Goal: Task Accomplishment & Management: Manage account settings

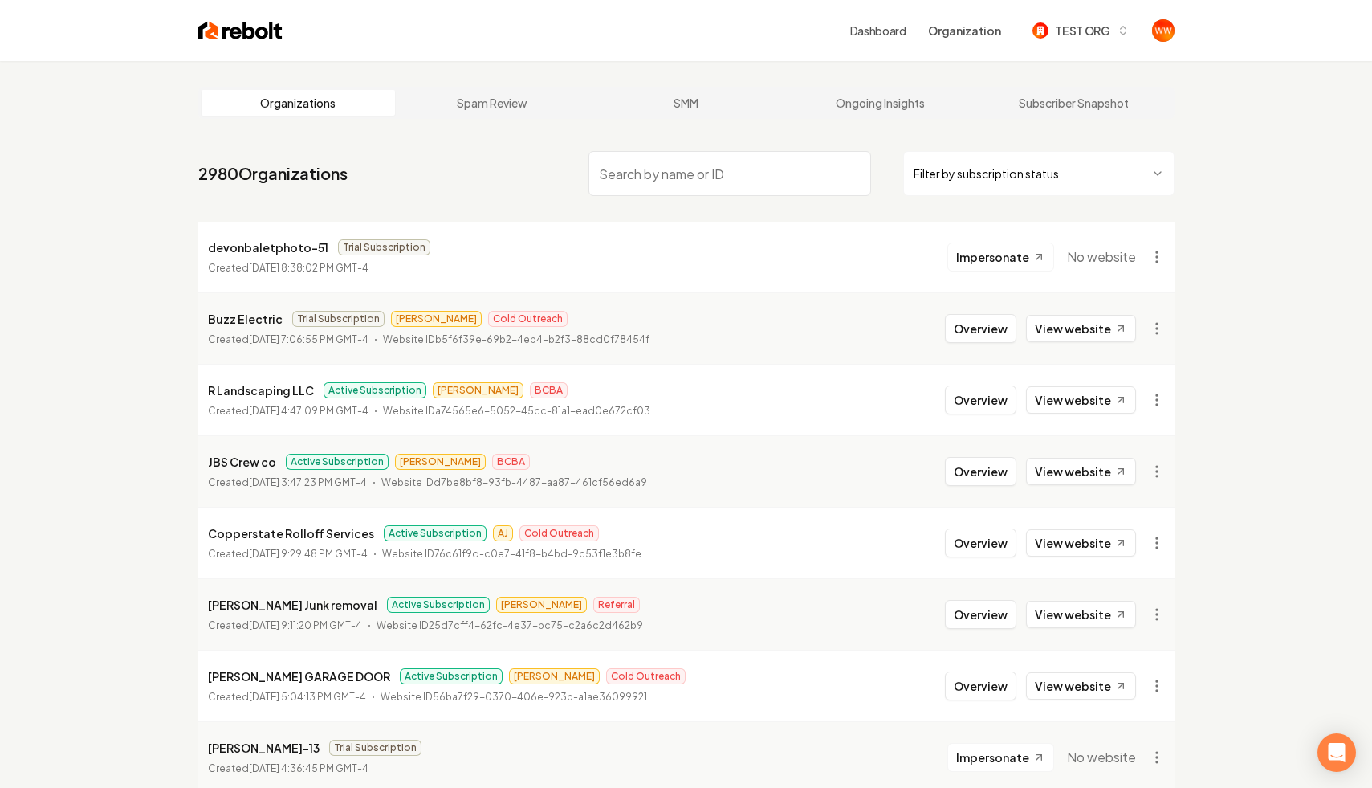
click at [1128, 177] on html "Dashboard Organization TEST ORG Organizations Spam Review SMM Ongoing Insights …" at bounding box center [686, 394] width 1372 height 788
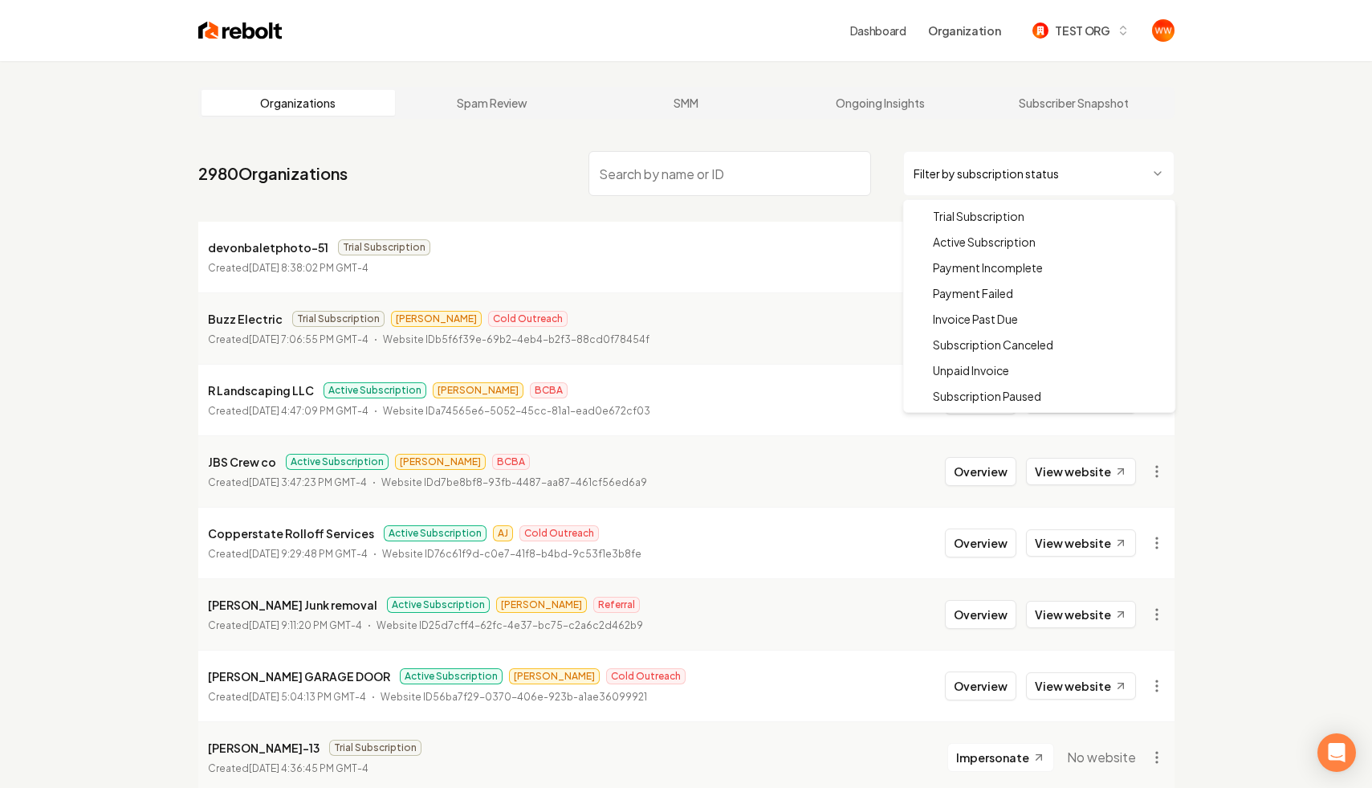
click at [1204, 190] on html "Dashboard Organization TEST ORG Organizations Spam Review SMM Ongoing Insights …" at bounding box center [686, 394] width 1372 height 788
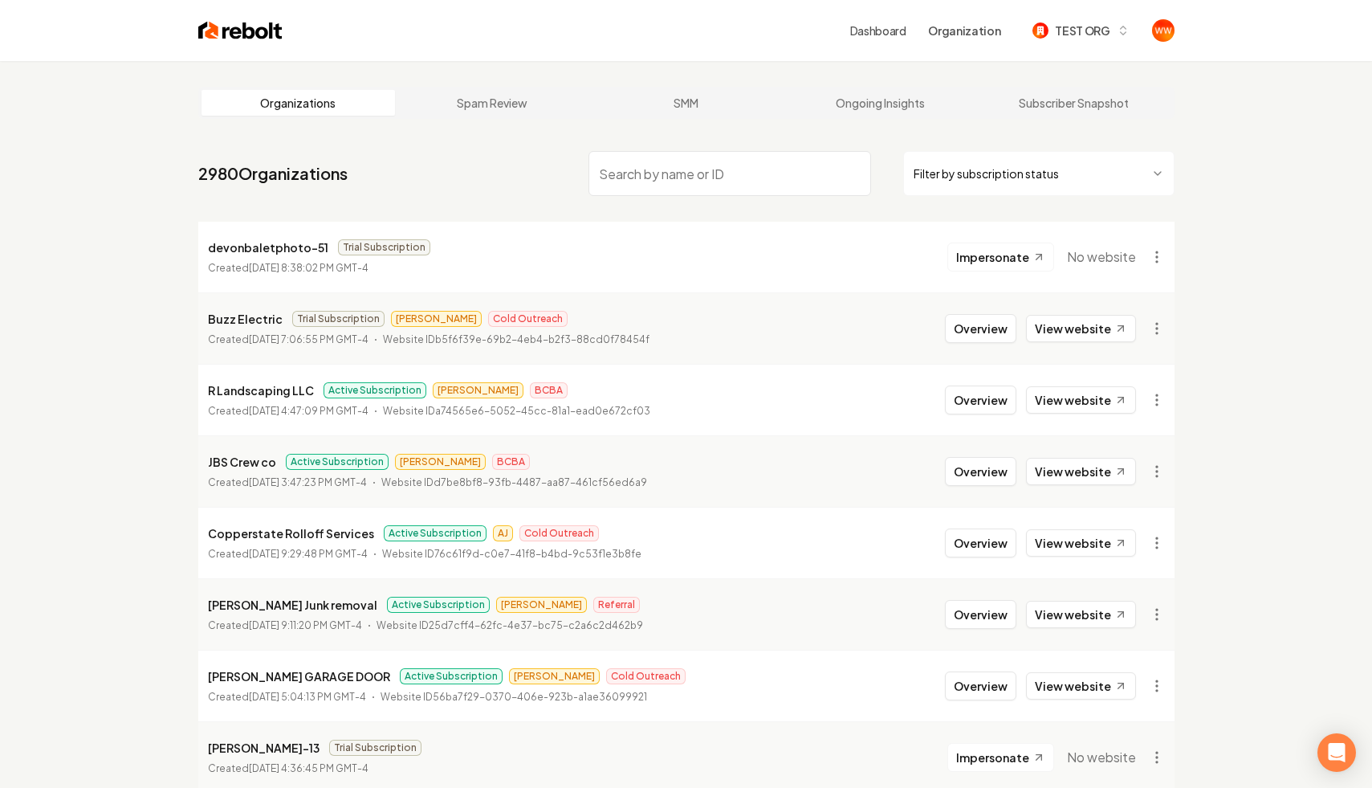
click at [891, 153] on div "Filter by subscription status" at bounding box center [882, 173] width 586 height 45
click at [1152, 255] on html "Dashboard Organization TEST ORG Organizations Spam Review SMM Ongoing Insights …" at bounding box center [686, 394] width 1372 height 788
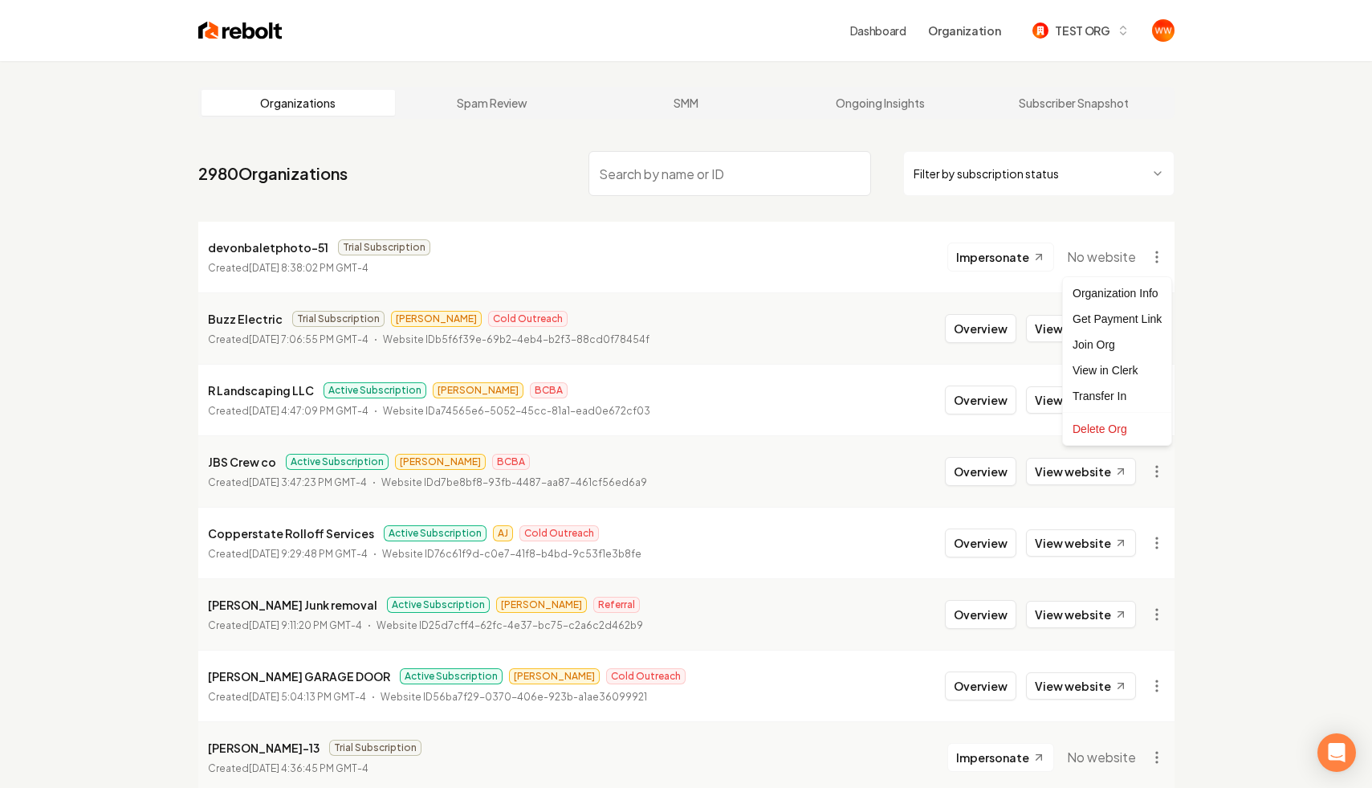
click at [1214, 244] on html "Dashboard Organization TEST ORG Organizations Spam Review SMM Ongoing Insights …" at bounding box center [686, 394] width 1372 height 788
click at [669, 173] on input "search" at bounding box center [730, 173] width 283 height 45
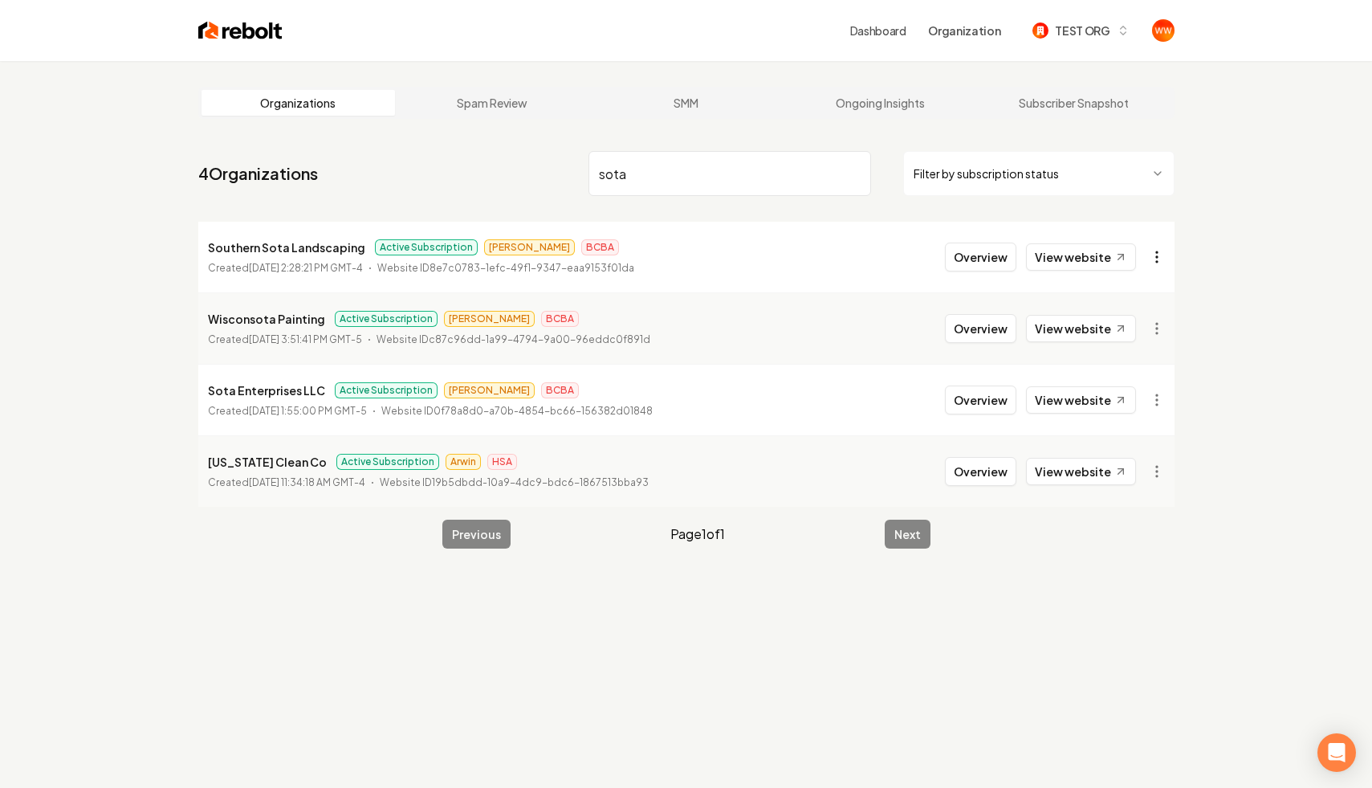
type input "sota"
click at [1158, 266] on html "Dashboard Organization TEST ORG Organizations Spam Review SMM Ongoing Insights …" at bounding box center [686, 394] width 1372 height 788
click at [1163, 400] on html "Dashboard Organization TEST ORG Organizations Spam Review SMM Ongoing Insights …" at bounding box center [686, 394] width 1372 height 788
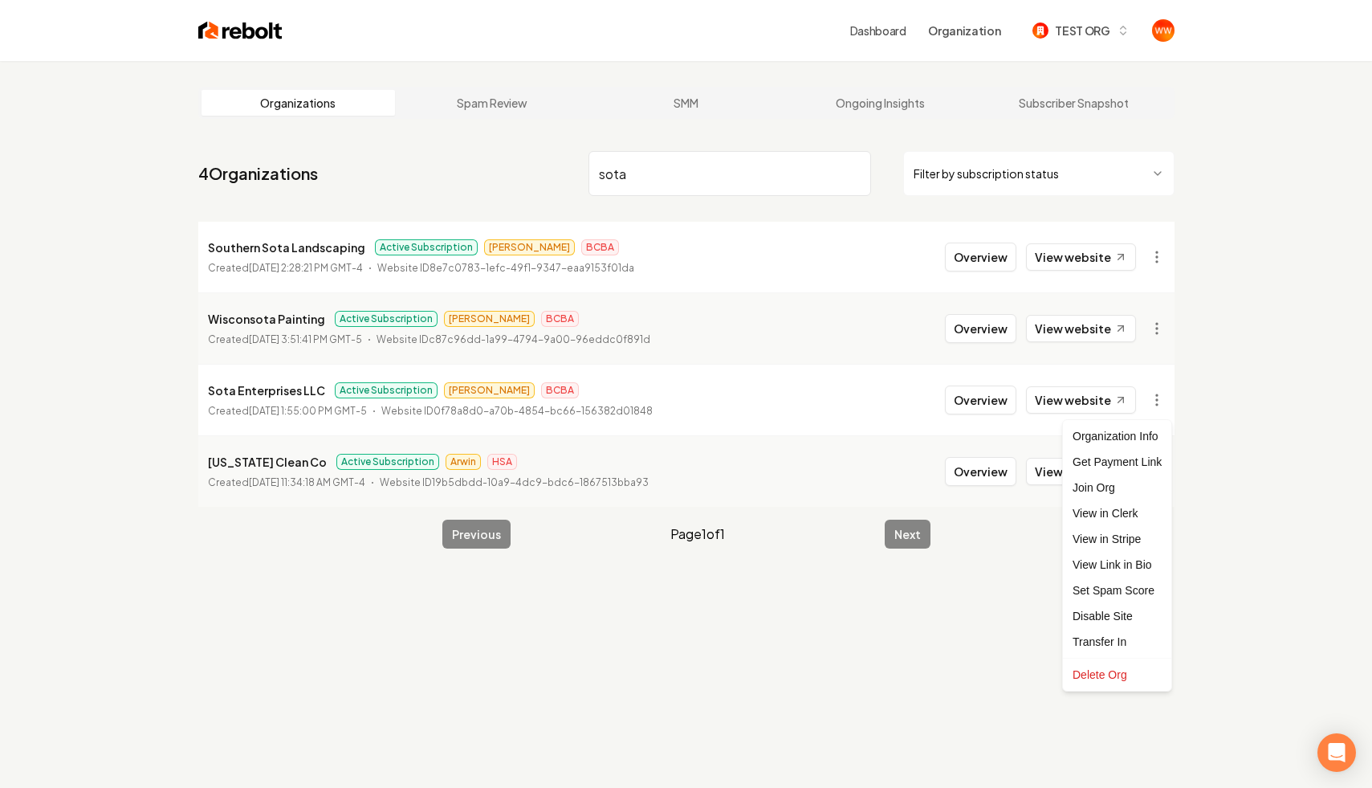
click at [1201, 400] on html "Dashboard Organization TEST ORG Organizations Spam Review SMM Ongoing Insights …" at bounding box center [686, 394] width 1372 height 788
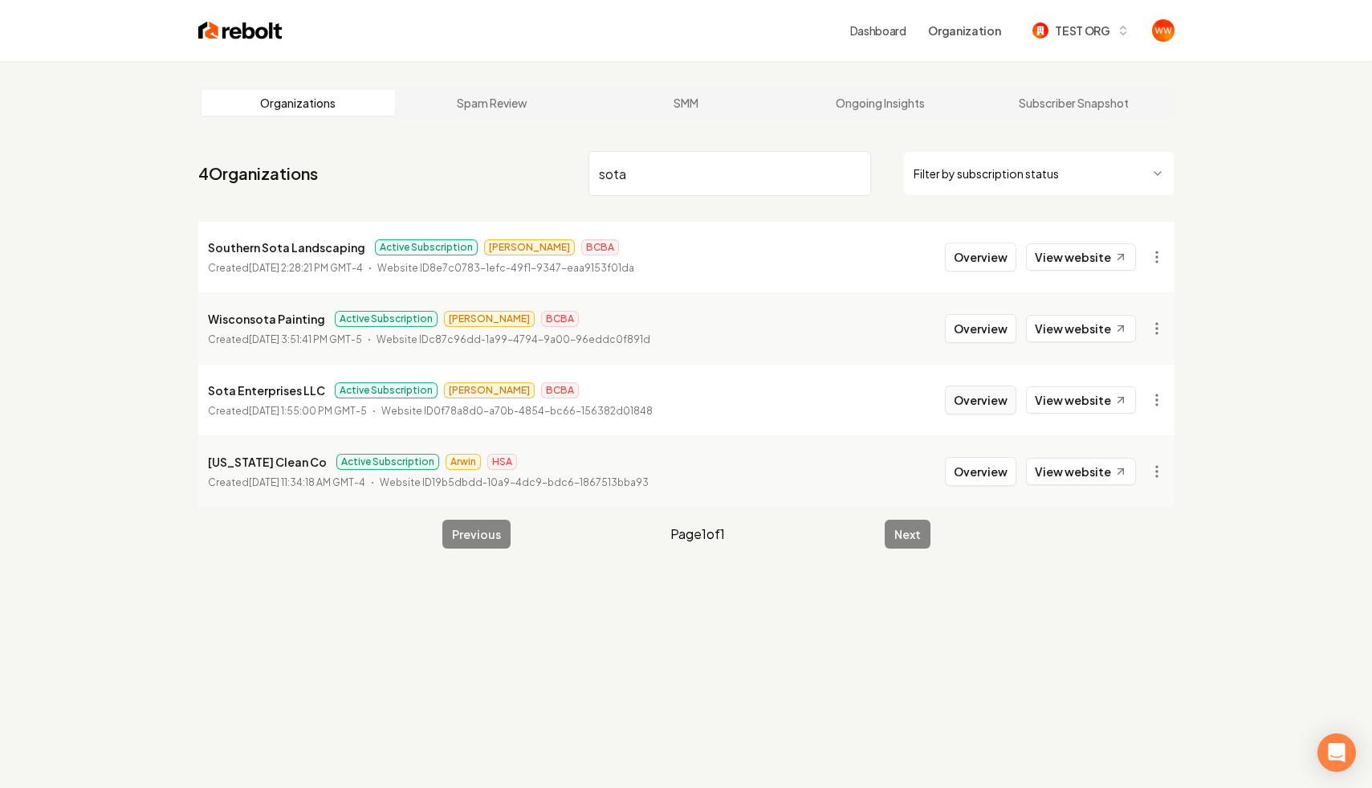
click at [1010, 402] on button "Overview" at bounding box center [980, 399] width 71 height 29
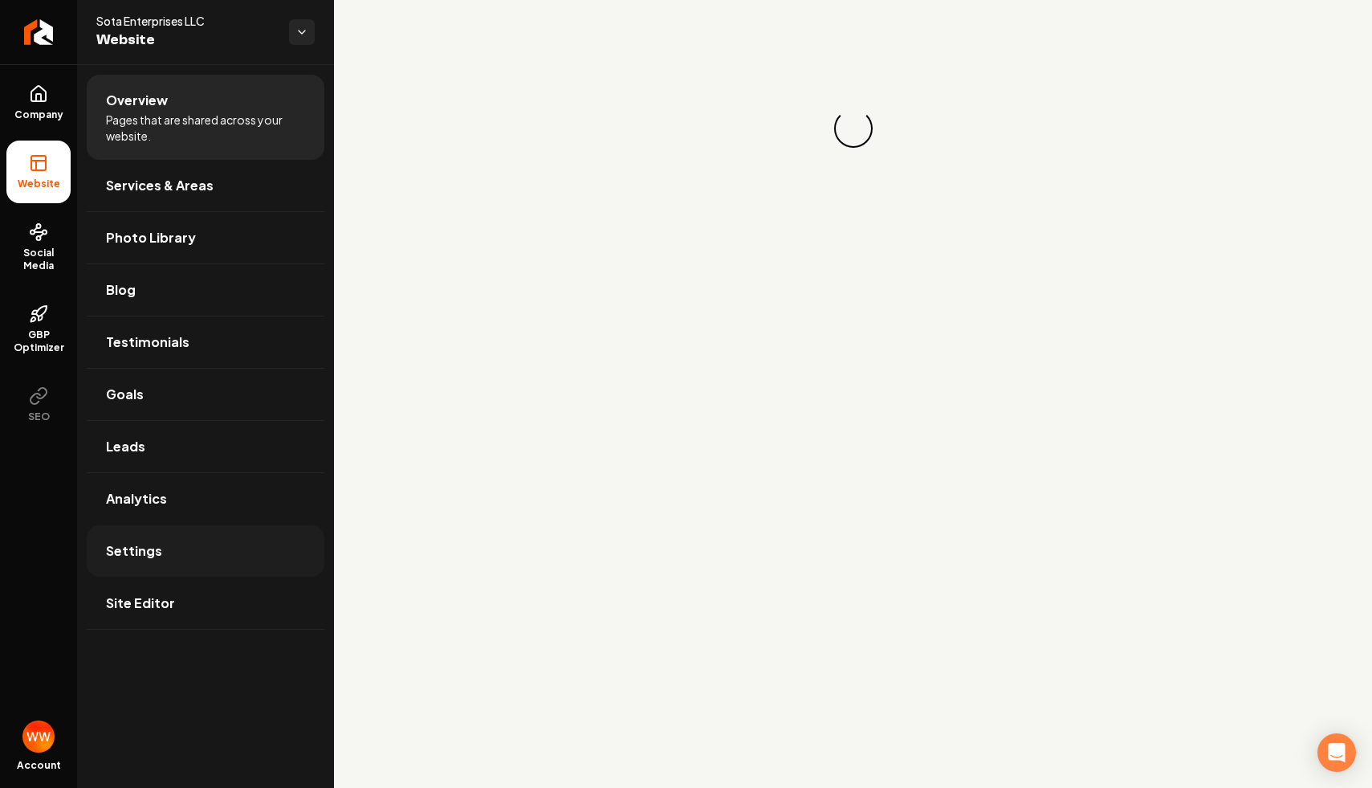
click at [214, 540] on link "Settings" at bounding box center [206, 550] width 238 height 51
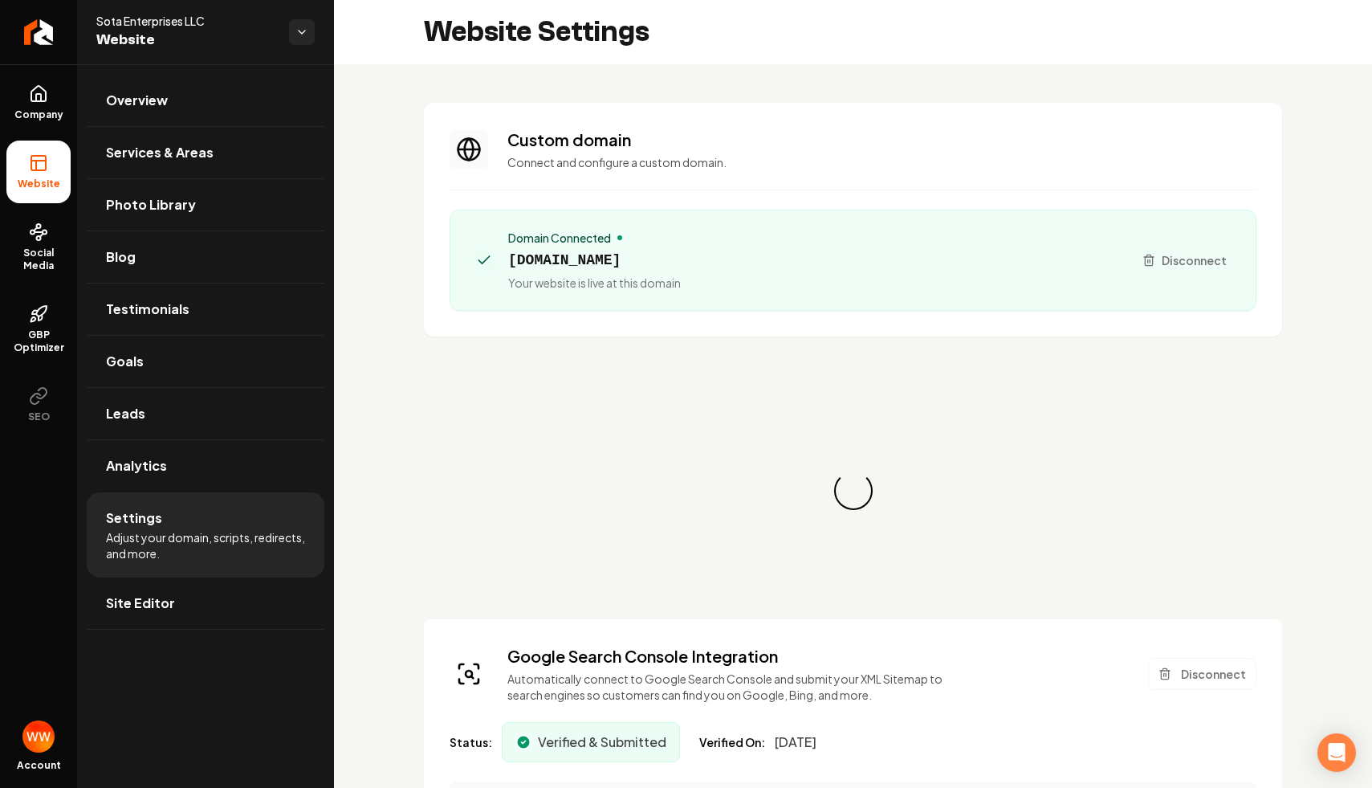
scroll to position [101, 0]
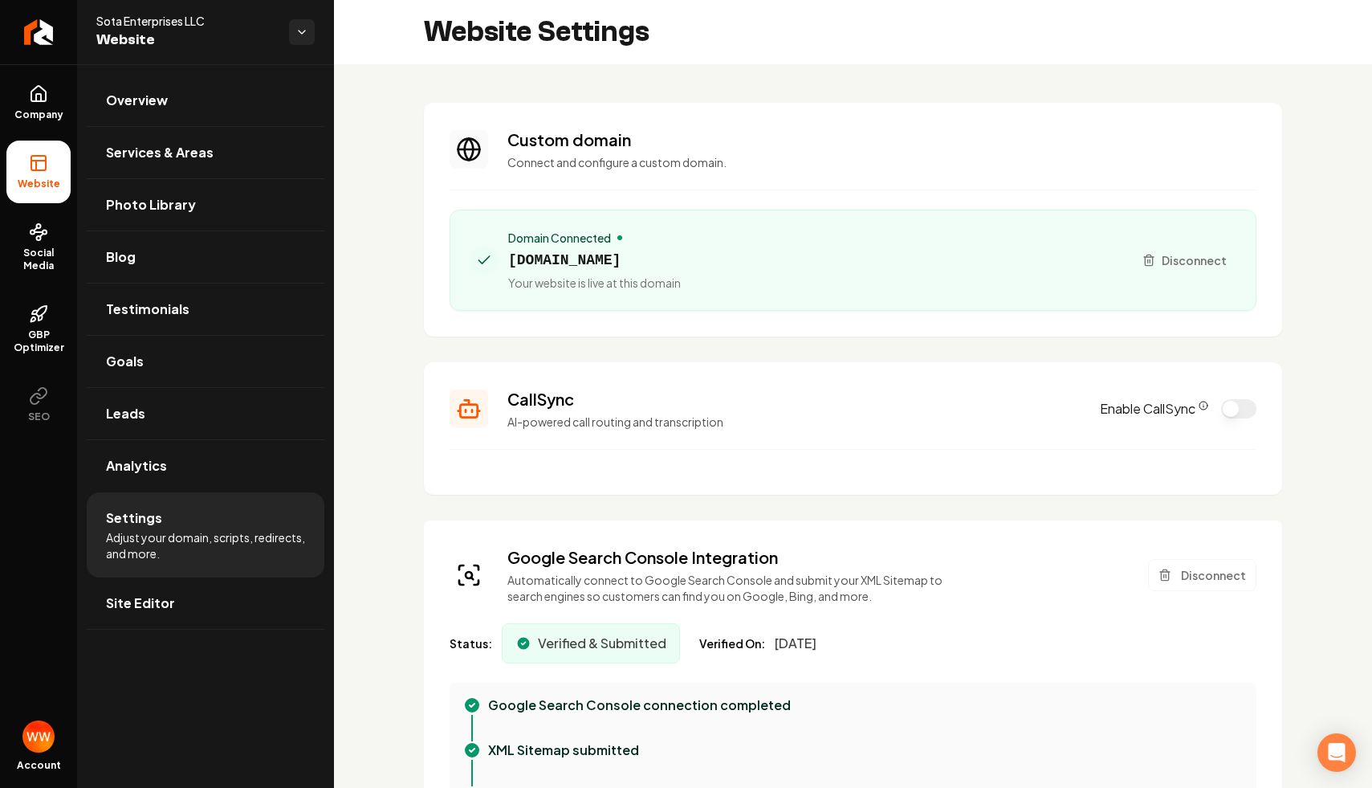
click at [1275, 386] on section "CallSync AI-powered call routing and transcription Enable CallSync" at bounding box center [853, 428] width 859 height 133
click at [1241, 402] on button "Enable CallSync" at bounding box center [1238, 408] width 35 height 19
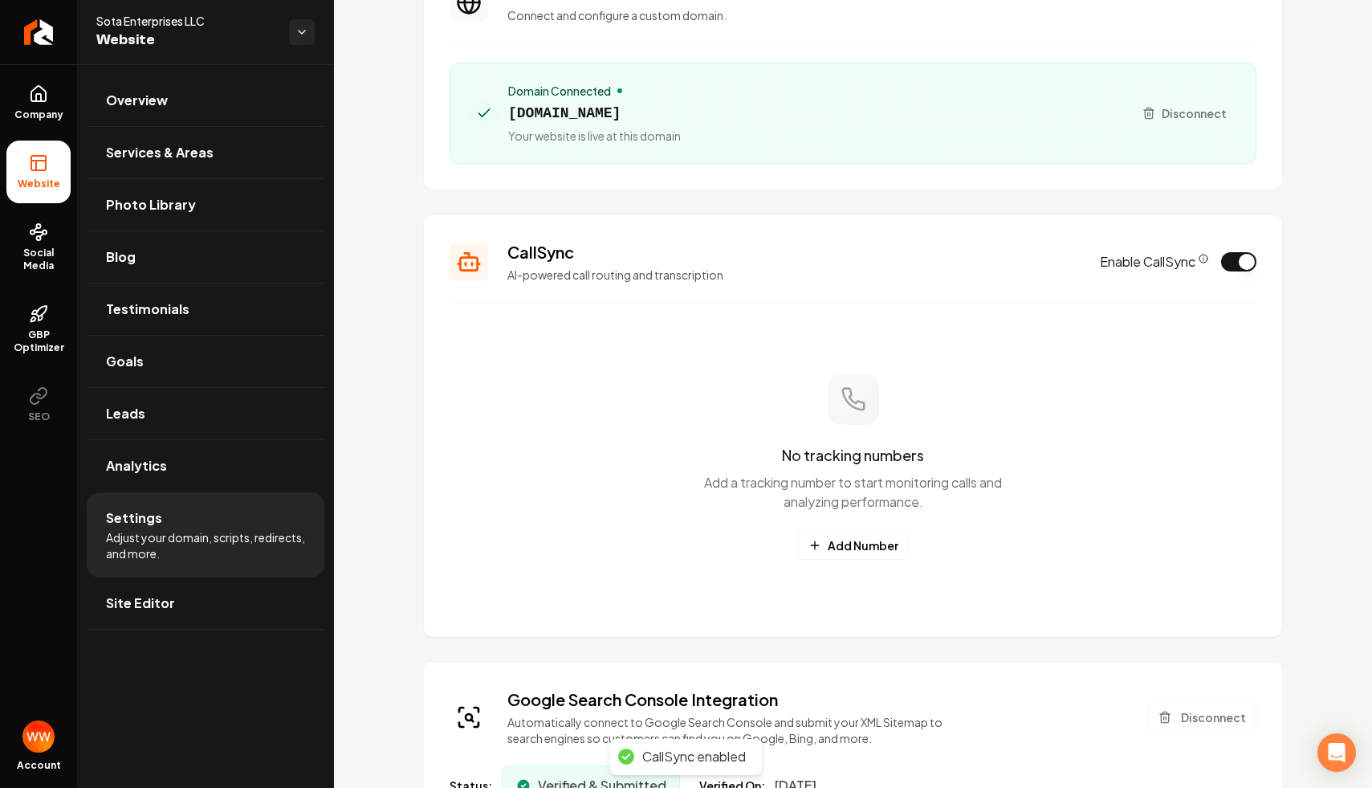
scroll to position [169, 0]
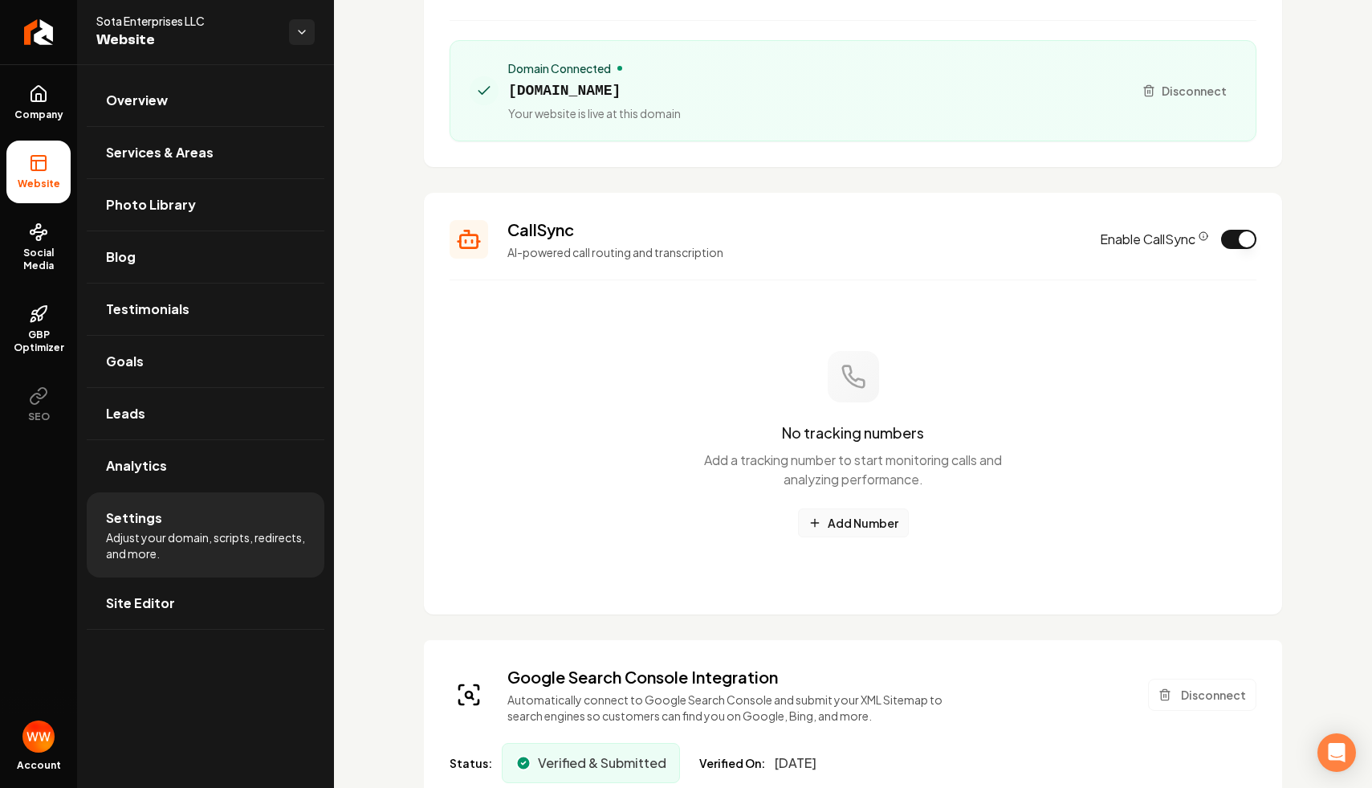
click at [845, 509] on button "Add Number" at bounding box center [853, 522] width 111 height 29
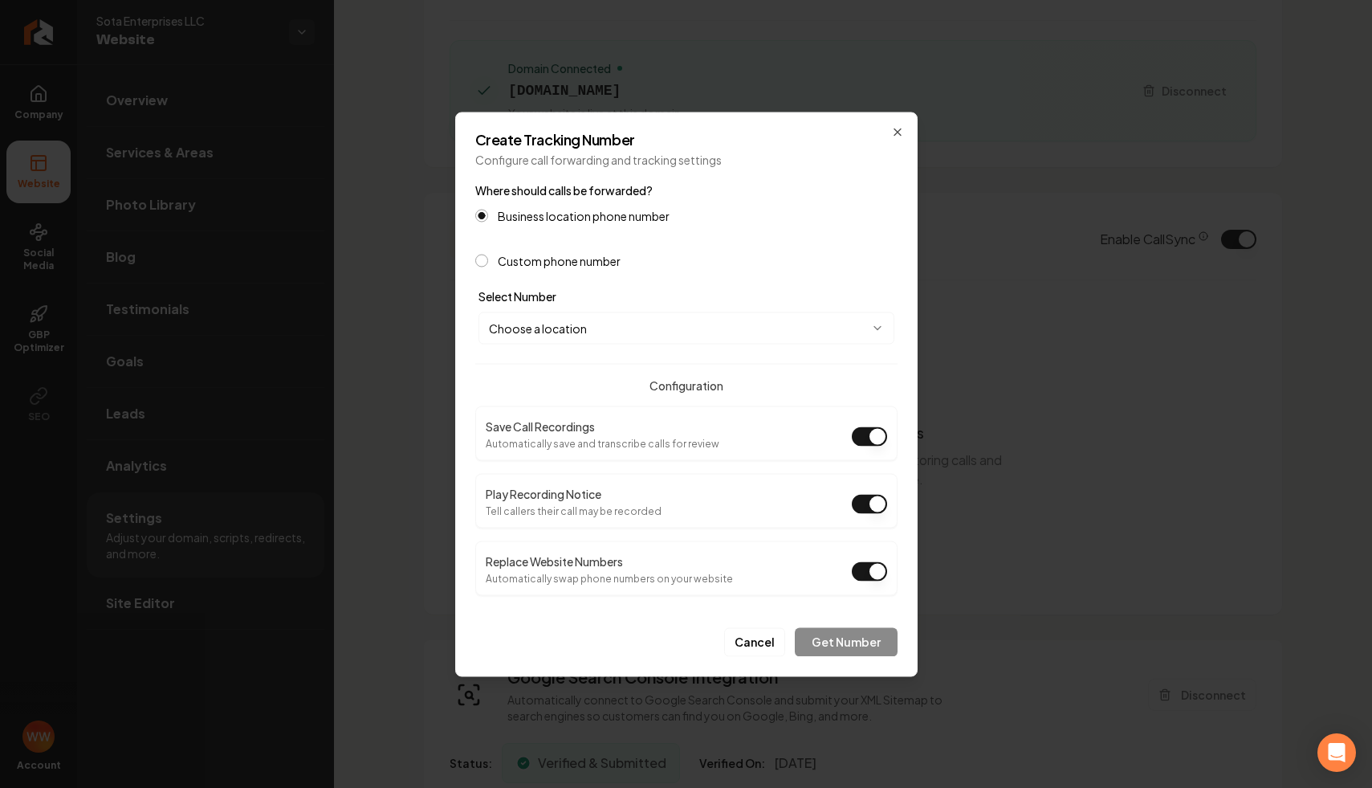
click at [667, 331] on button "Choose a location" at bounding box center [687, 328] width 416 height 32
select select "**********"
click at [597, 325] on button "(952) 463-6738 Location" at bounding box center [687, 328] width 416 height 32
click at [609, 285] on div at bounding box center [686, 394] width 1372 height 788
click at [582, 255] on label "Custom phone number" at bounding box center [559, 260] width 123 height 11
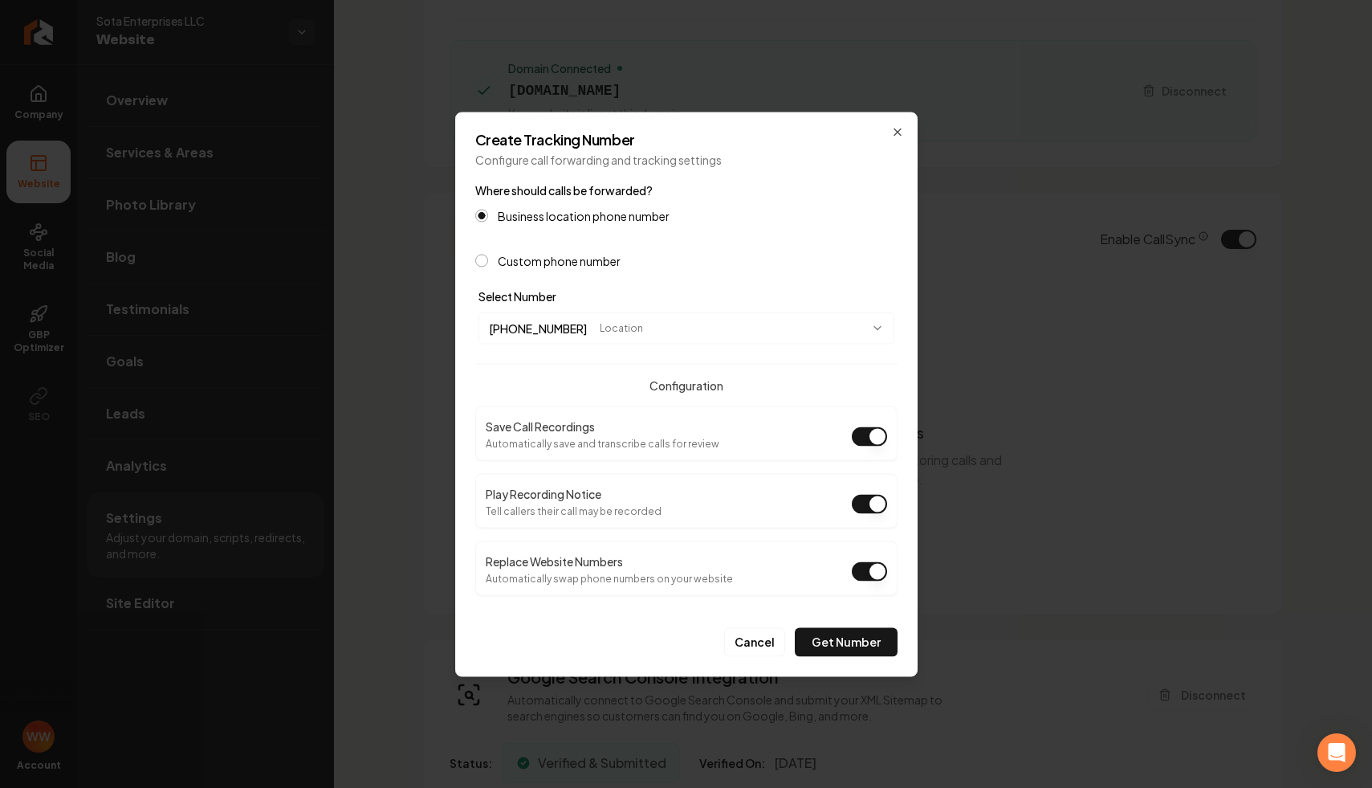
click at [488, 255] on button "Custom phone number" at bounding box center [481, 260] width 13 height 13
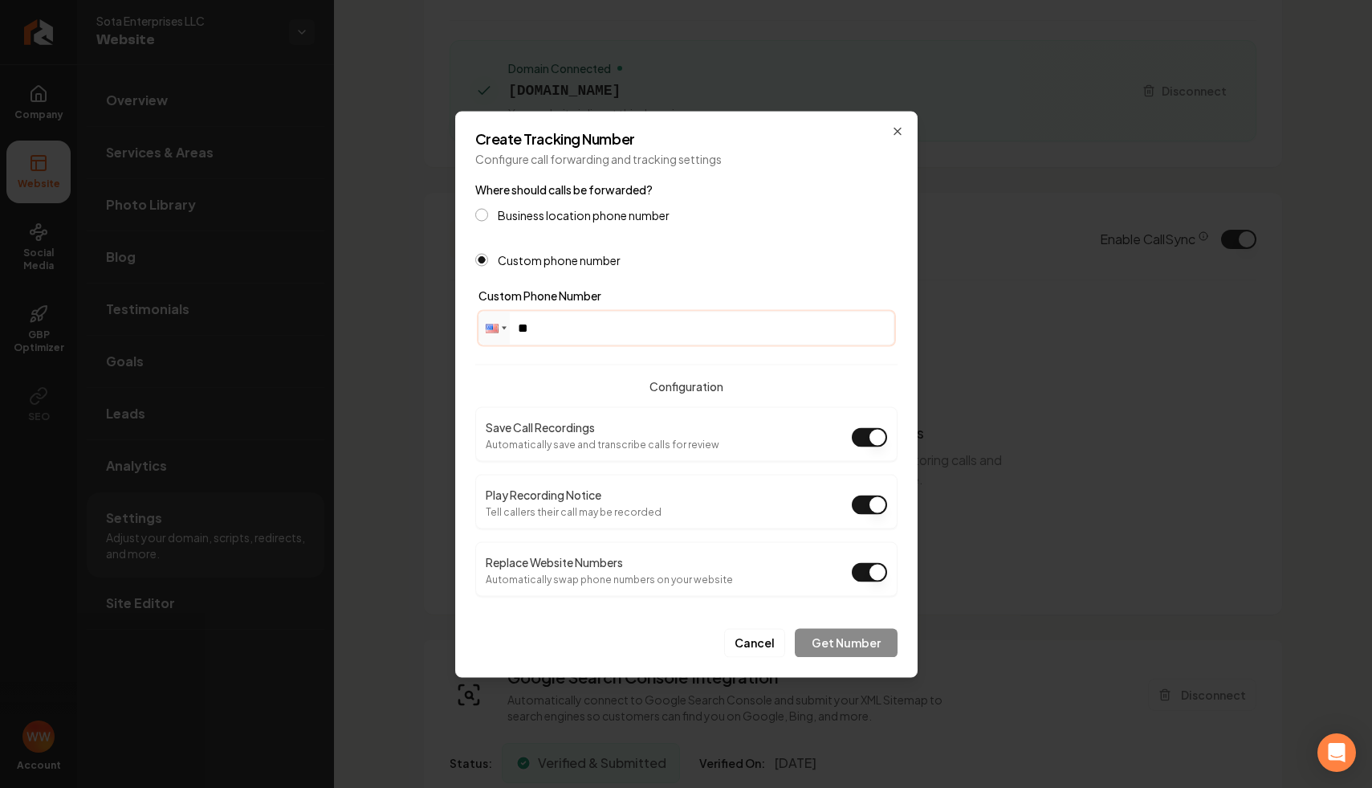
click at [583, 317] on input "**" at bounding box center [686, 328] width 414 height 32
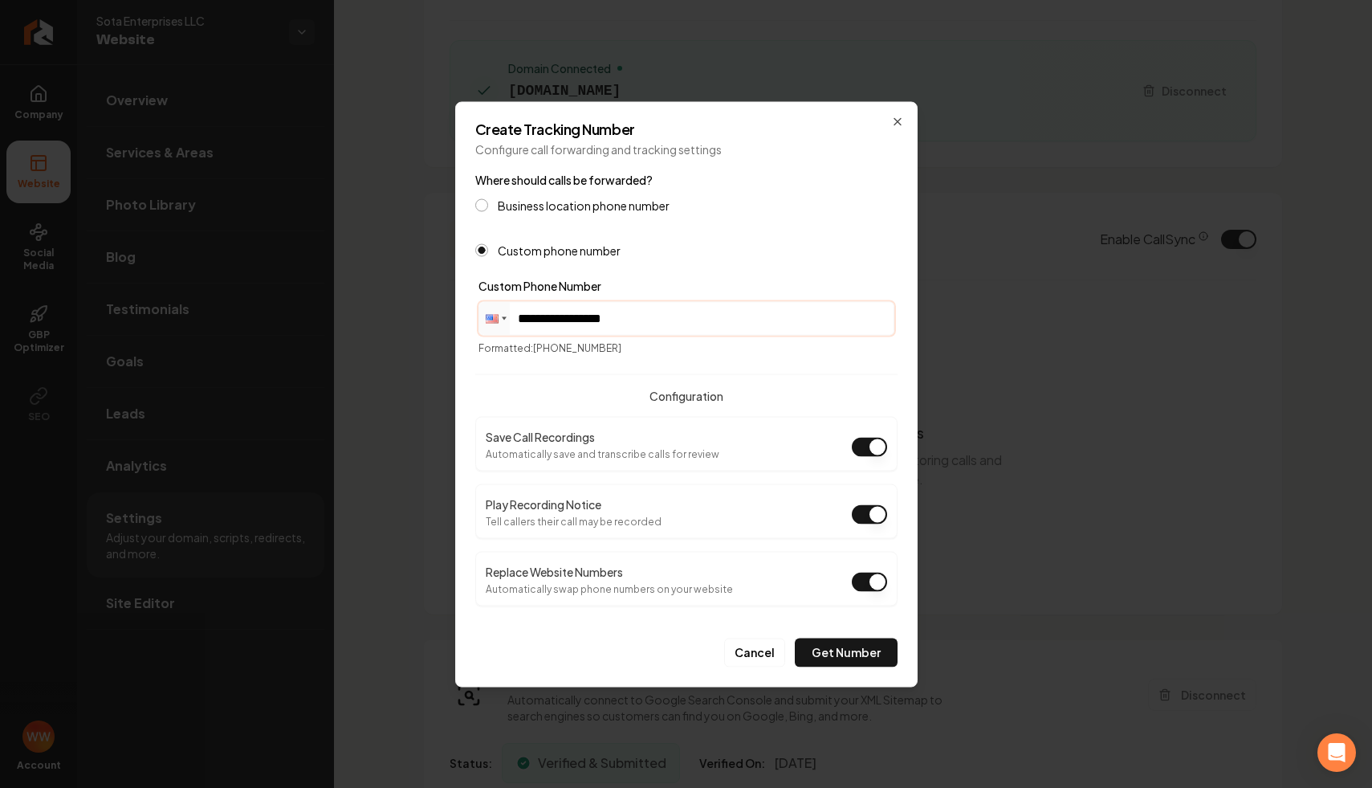
type input "**********"
click at [643, 371] on form "**********" at bounding box center [686, 417] width 422 height 497
click at [868, 513] on button "Play Recording Notice" at bounding box center [869, 513] width 35 height 19
drag, startPoint x: 638, startPoint y: 597, endPoint x: 532, endPoint y: 597, distance: 106.8
click at [532, 597] on div "Replace Website Numbers Automatically swap phone numbers on your website" at bounding box center [686, 578] width 422 height 55
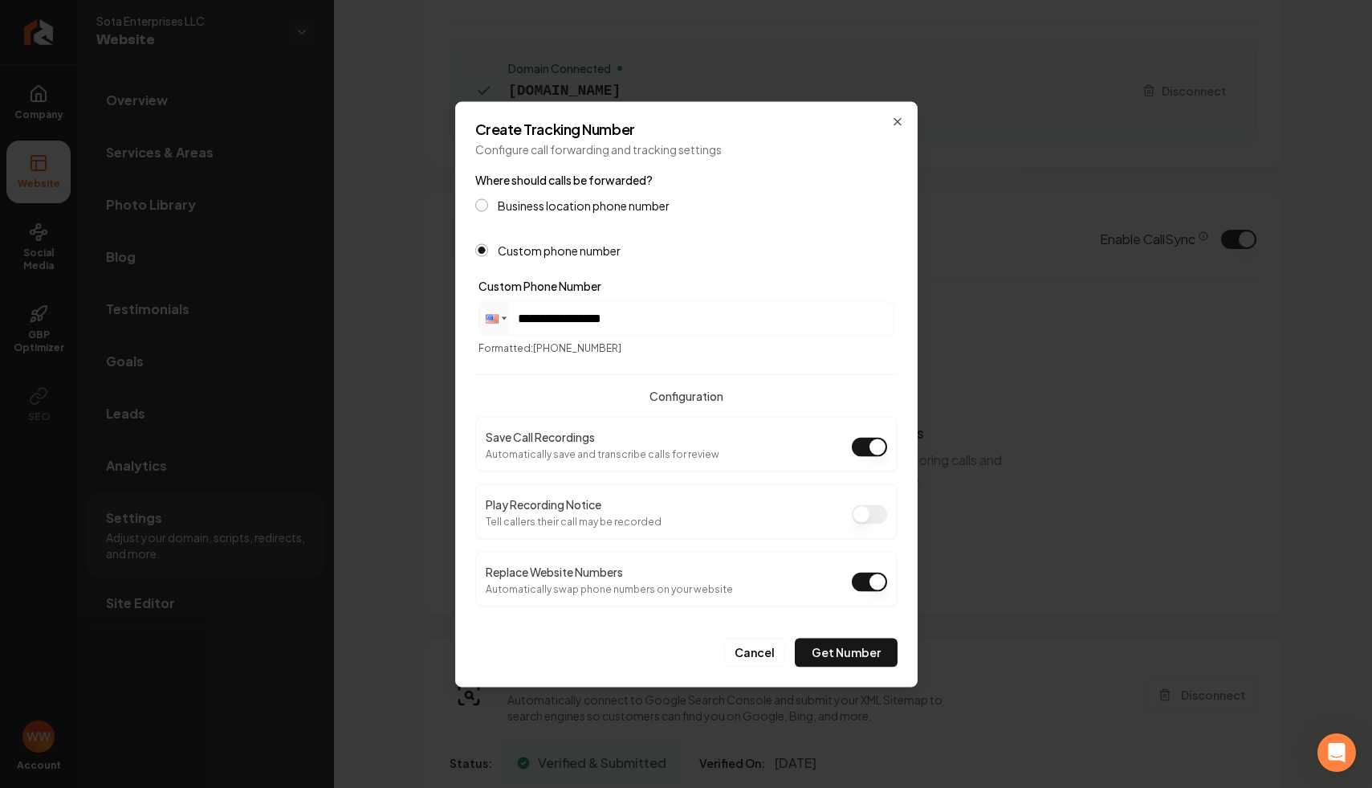
click at [571, 612] on form "**********" at bounding box center [686, 417] width 422 height 497
click at [831, 653] on button "Get Number" at bounding box center [846, 652] width 103 height 29
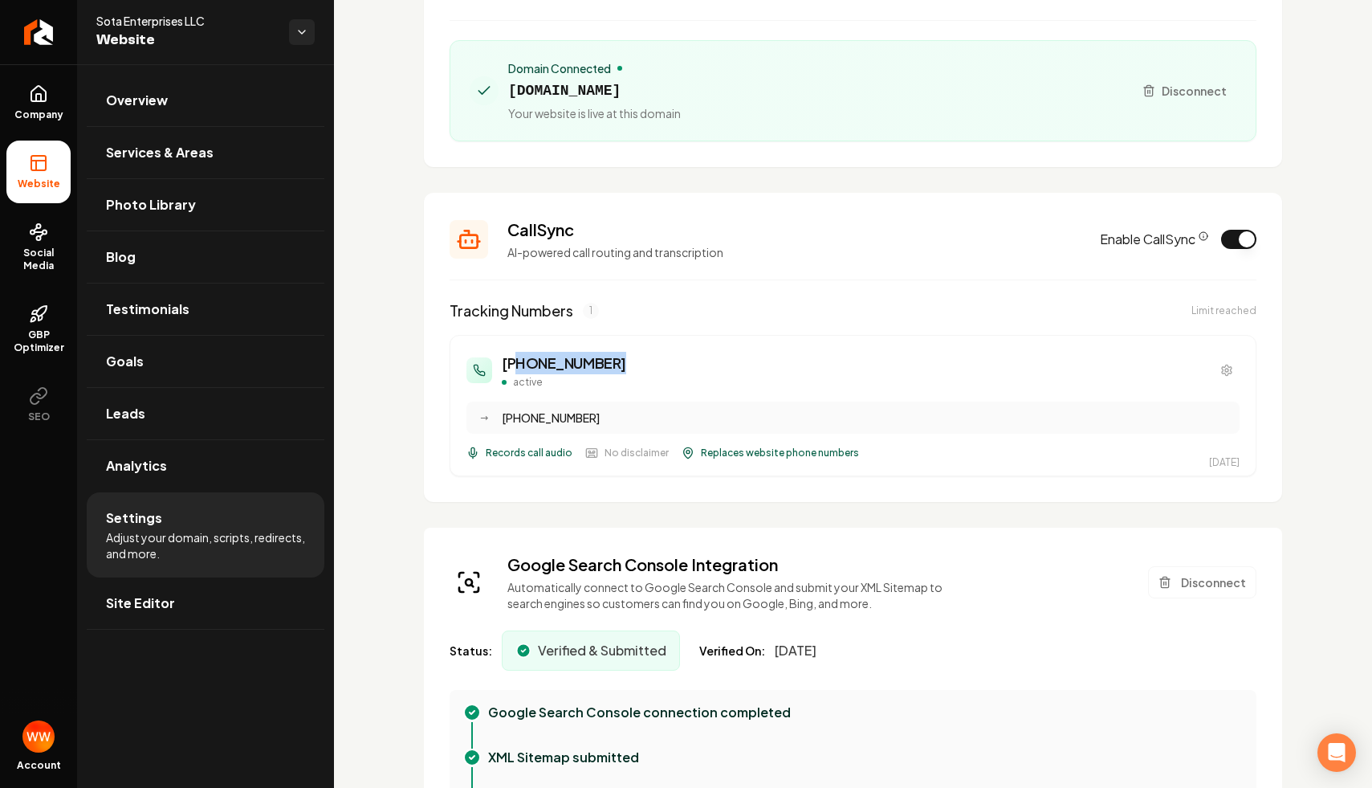
drag, startPoint x: 614, startPoint y: 370, endPoint x: 508, endPoint y: 372, distance: 106.8
click at [508, 372] on div "(952) 256-8190 active" at bounding box center [853, 370] width 773 height 37
click at [626, 369] on div "(952) 256-8190 active" at bounding box center [853, 370] width 773 height 37
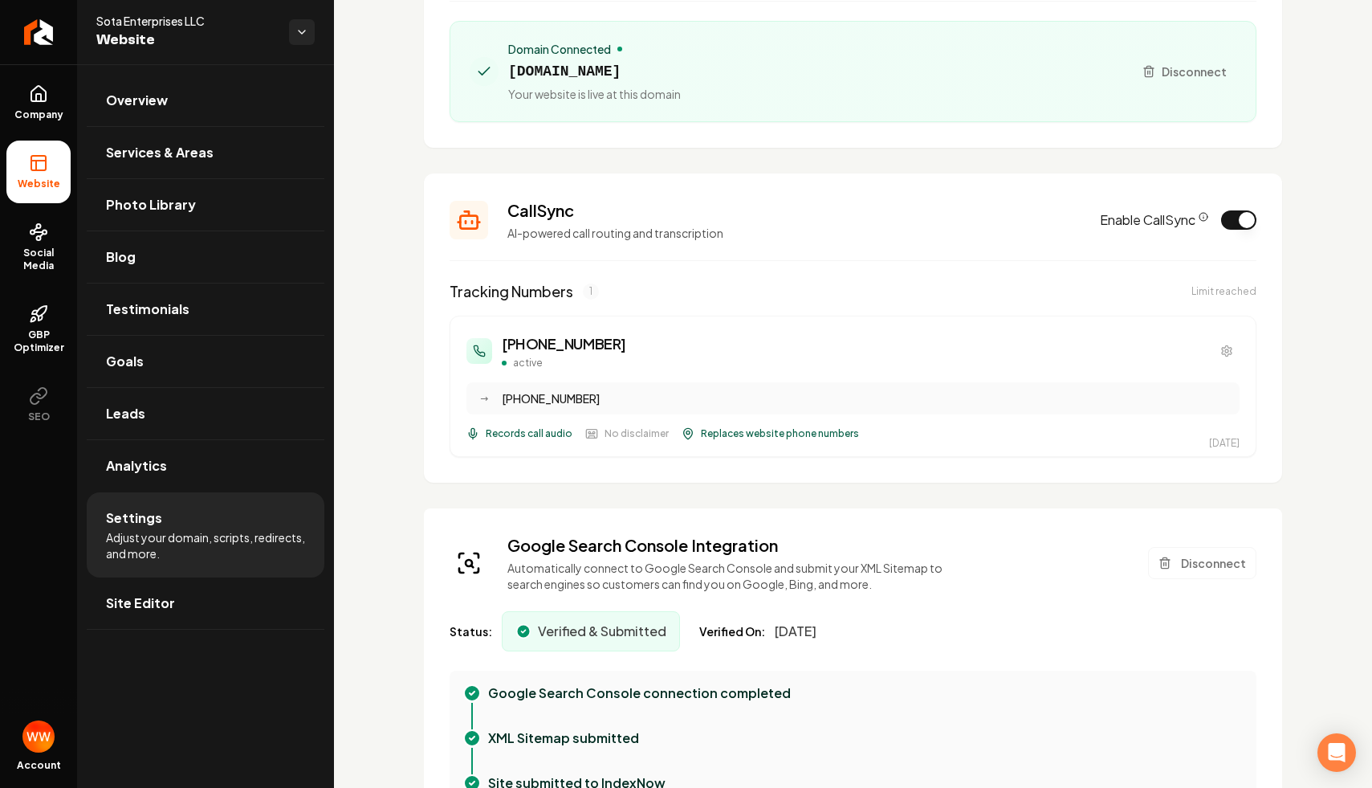
scroll to position [190, 0]
click at [1238, 226] on button "Enable CallSync" at bounding box center [1238, 219] width 35 height 19
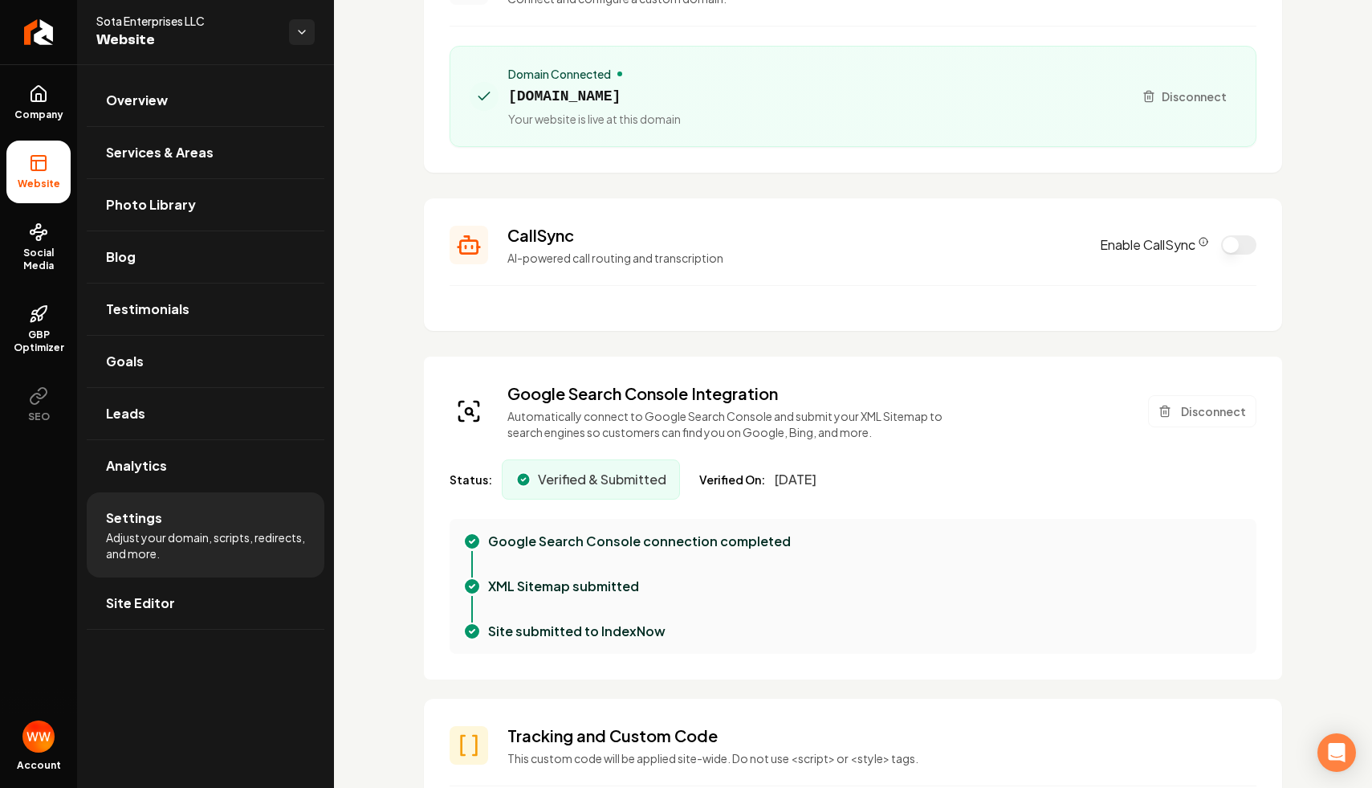
scroll to position [0, 0]
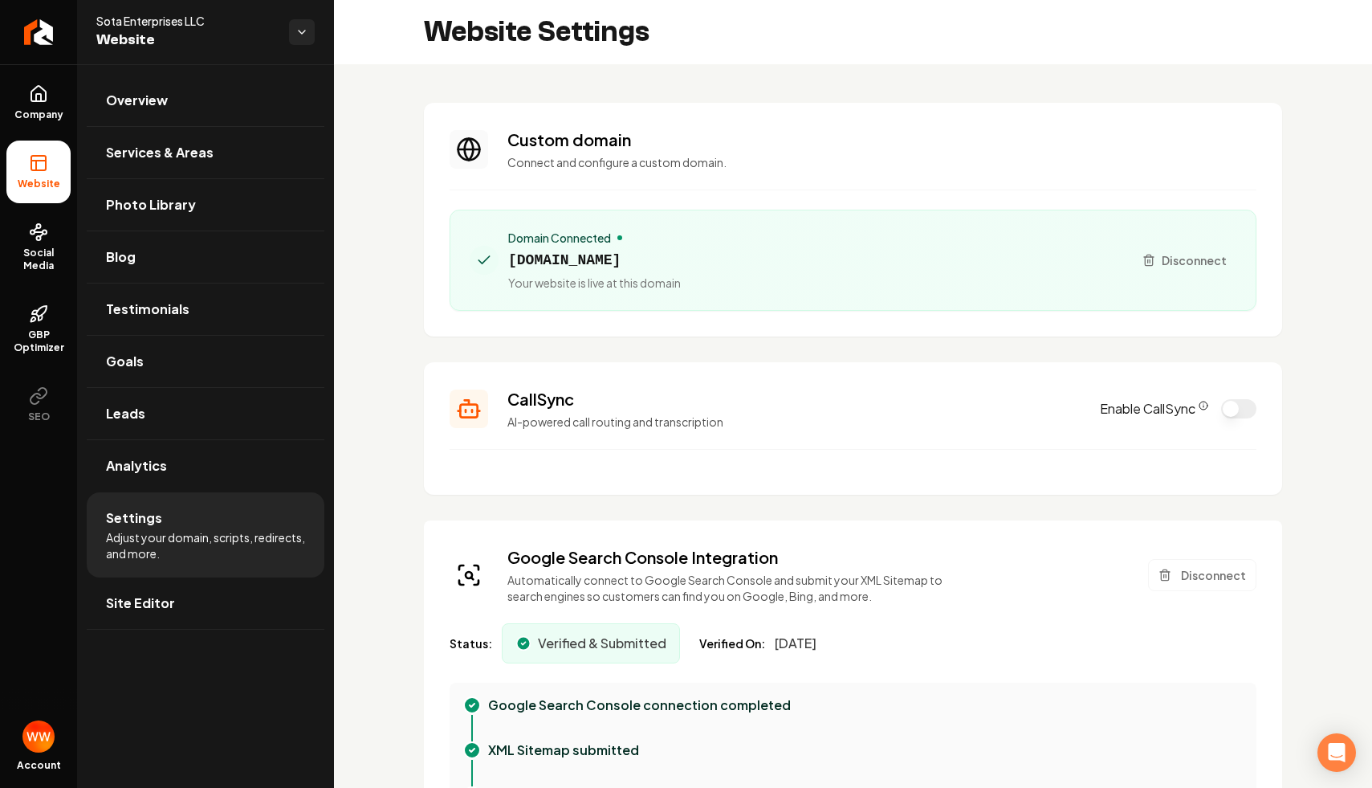
scroll to position [101, 0]
click at [816, 324] on section "Custom domain Connect and configure a custom domain. Domain Connected sotalands…" at bounding box center [853, 220] width 859 height 234
click at [1017, 112] on section "Custom domain Connect and configure a custom domain. Domain Connected sotalands…" at bounding box center [853, 220] width 859 height 234
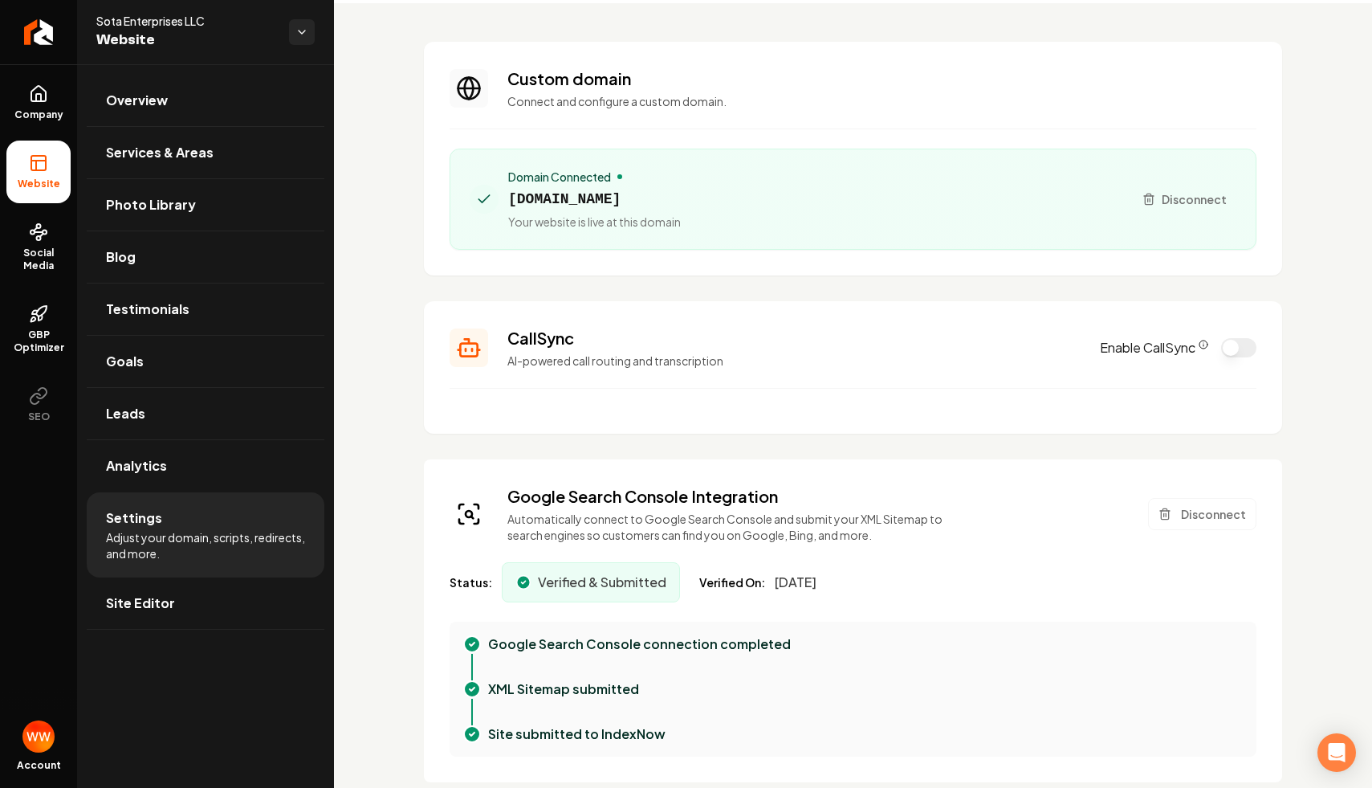
scroll to position [0, 0]
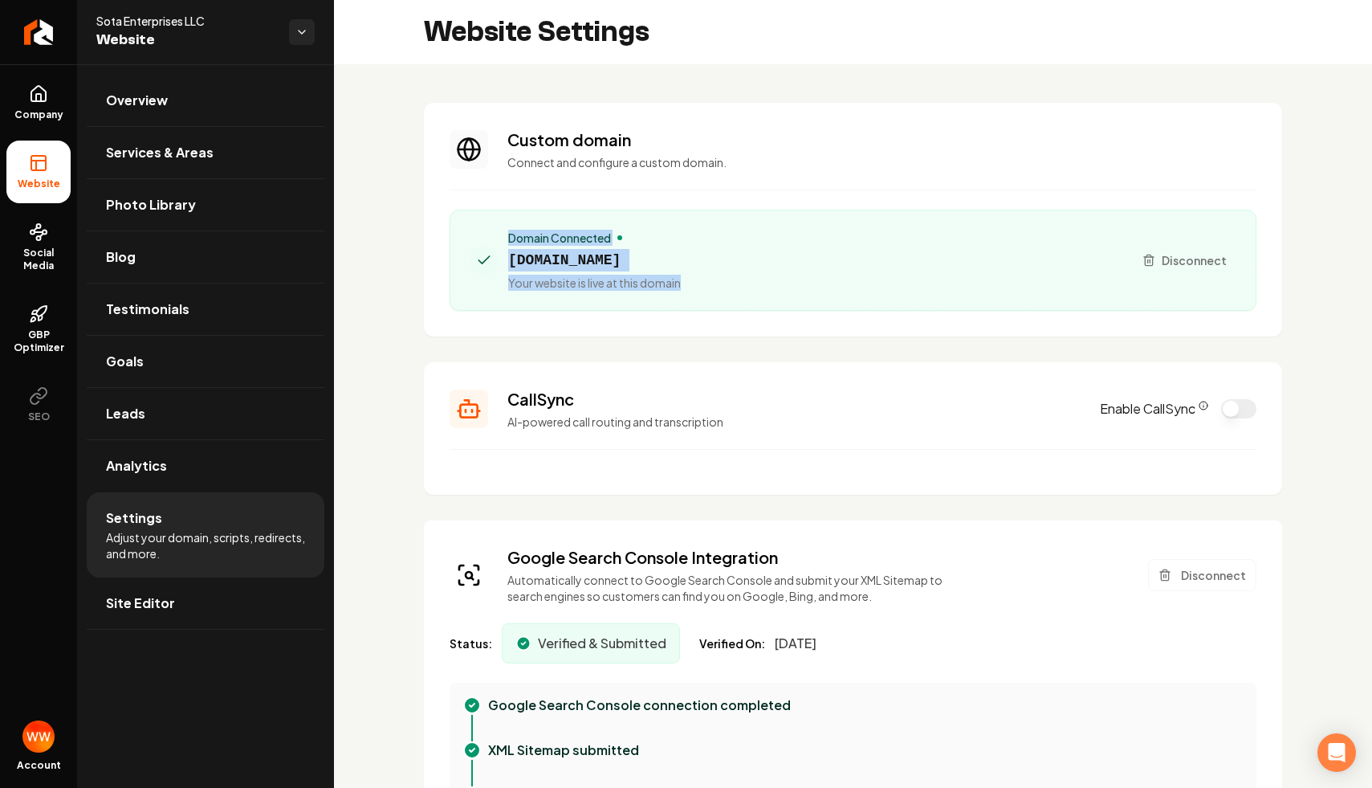
drag, startPoint x: 705, startPoint y: 297, endPoint x: 590, endPoint y: 181, distance: 163.0
click at [590, 181] on section "Custom domain Connect and configure a custom domain. Domain Connected sotalands…" at bounding box center [853, 220] width 859 height 234
click at [681, 272] on div "Domain Connected sotalandscapesupply.com Your website is live at this domain" at bounding box center [594, 260] width 173 height 61
click at [681, 258] on span "[DOMAIN_NAME]" at bounding box center [594, 260] width 173 height 22
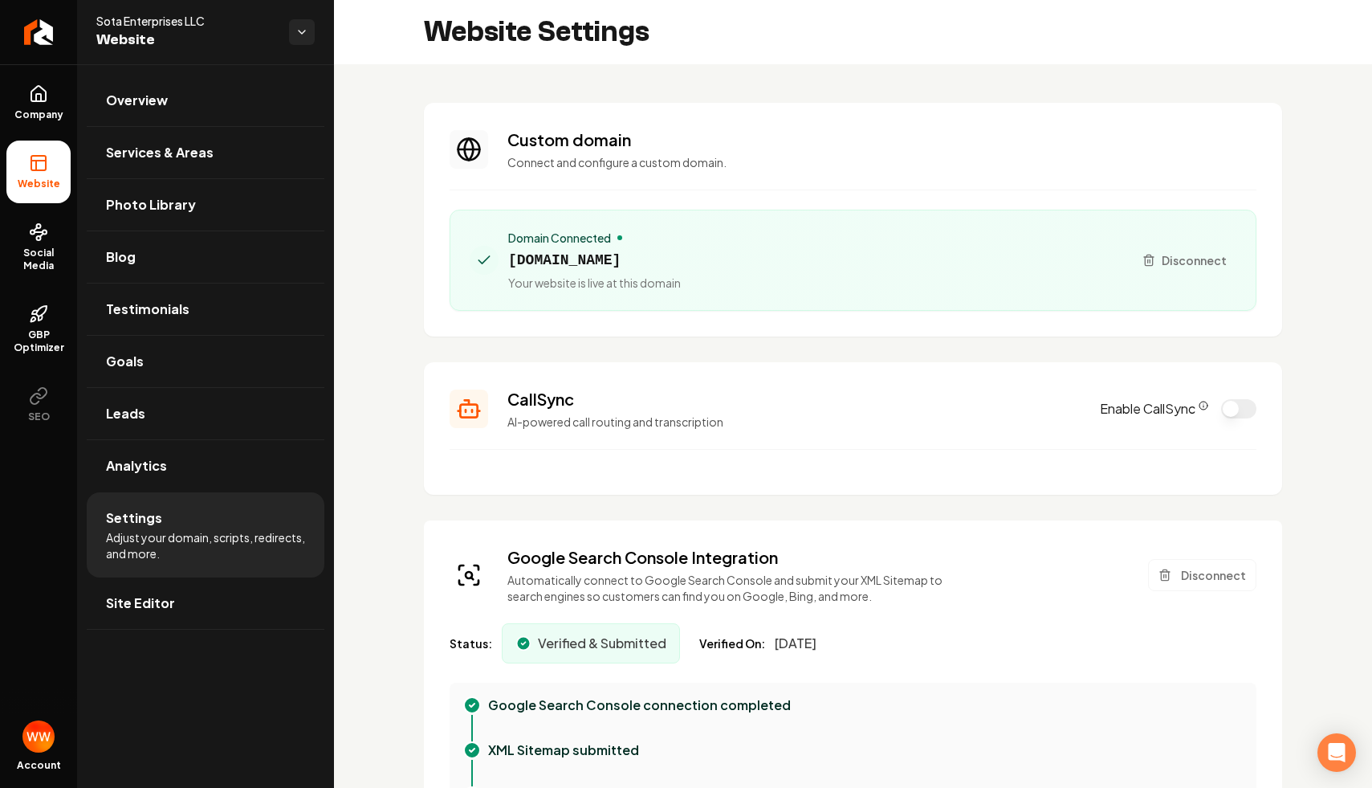
click at [681, 258] on span "[DOMAIN_NAME]" at bounding box center [594, 260] width 173 height 22
click at [726, 141] on h3 "Custom domain" at bounding box center [882, 139] width 749 height 22
click at [875, 161] on p "Connect and configure a custom domain." at bounding box center [882, 162] width 749 height 16
drag, startPoint x: 879, startPoint y: 194, endPoint x: 830, endPoint y: 76, distance: 127.1
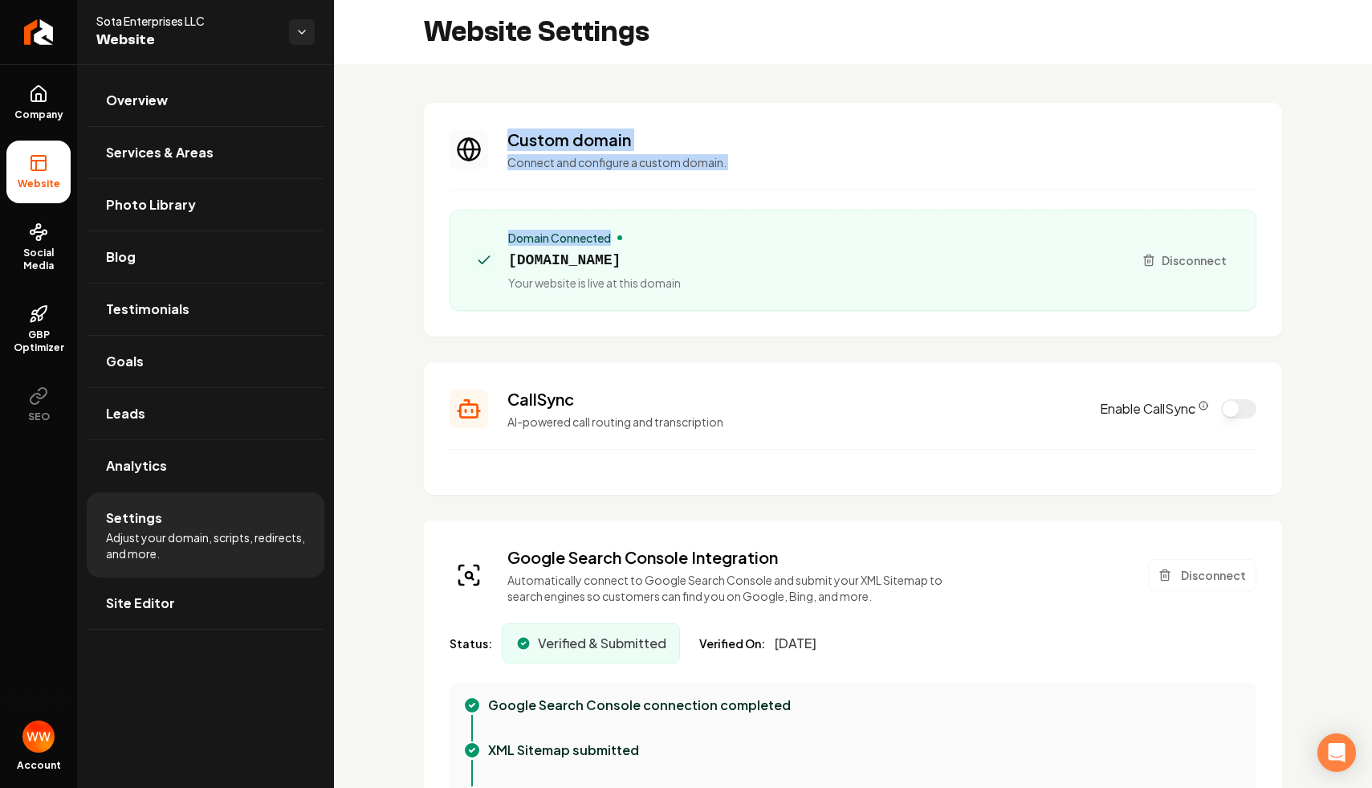
click at [877, 168] on p "Connect and configure a custom domain." at bounding box center [882, 162] width 749 height 16
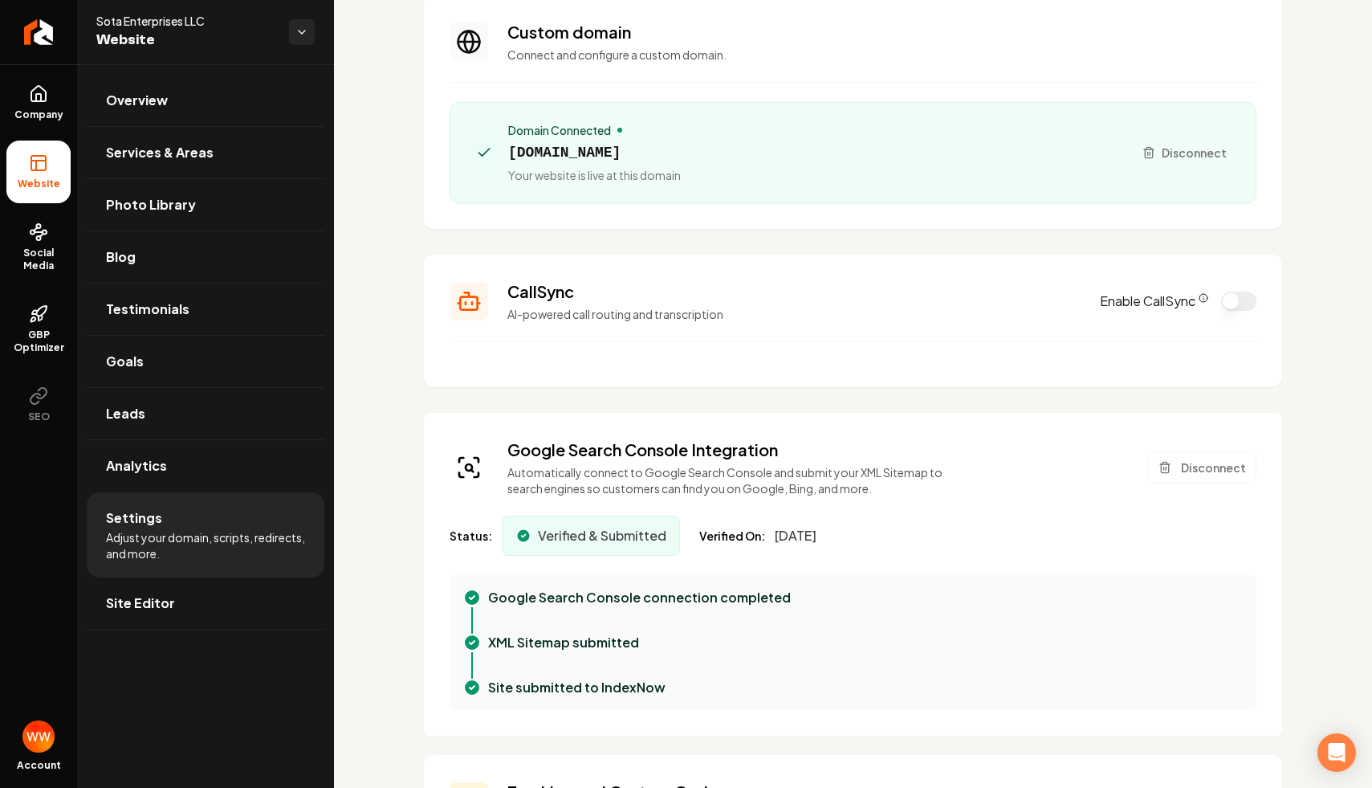
scroll to position [223, 0]
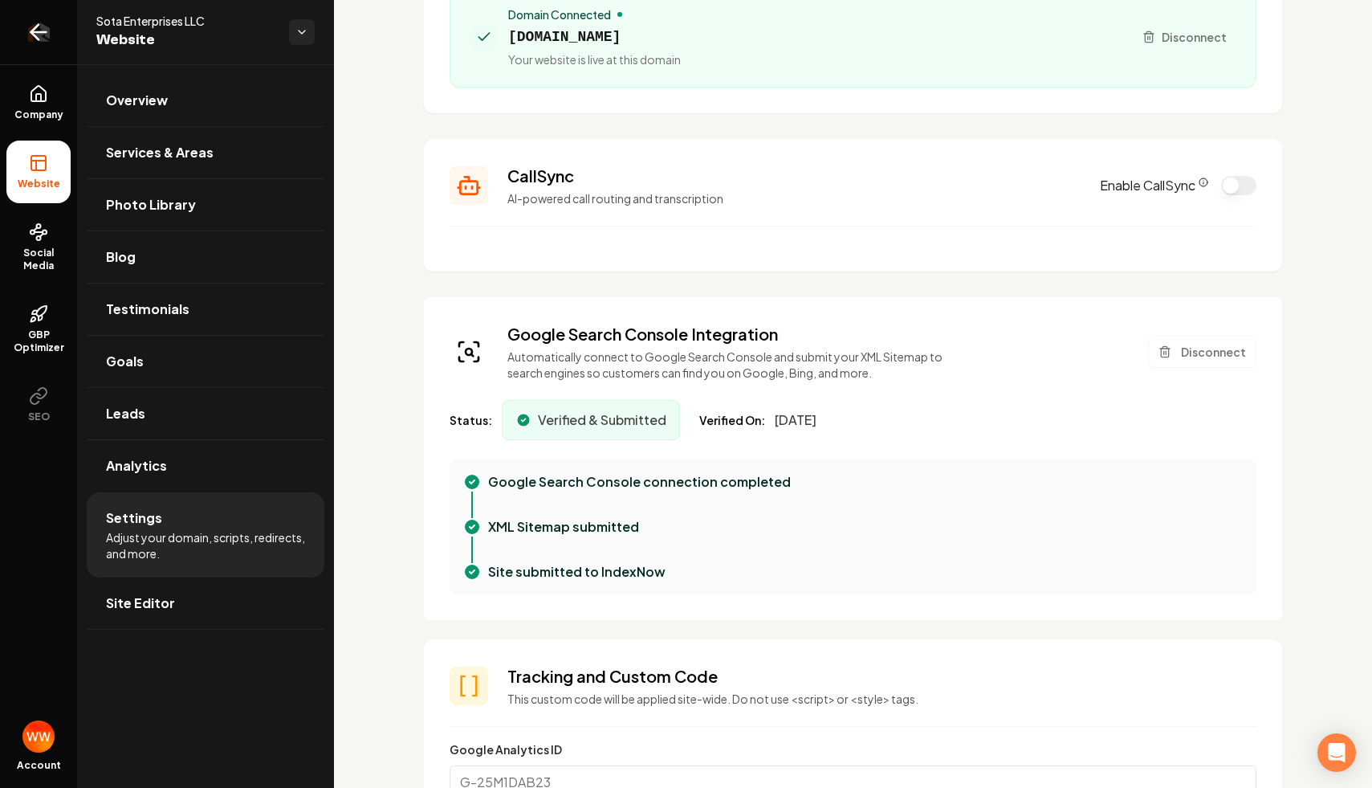
click at [31, 32] on icon "Return to dashboard" at bounding box center [38, 32] width 15 height 0
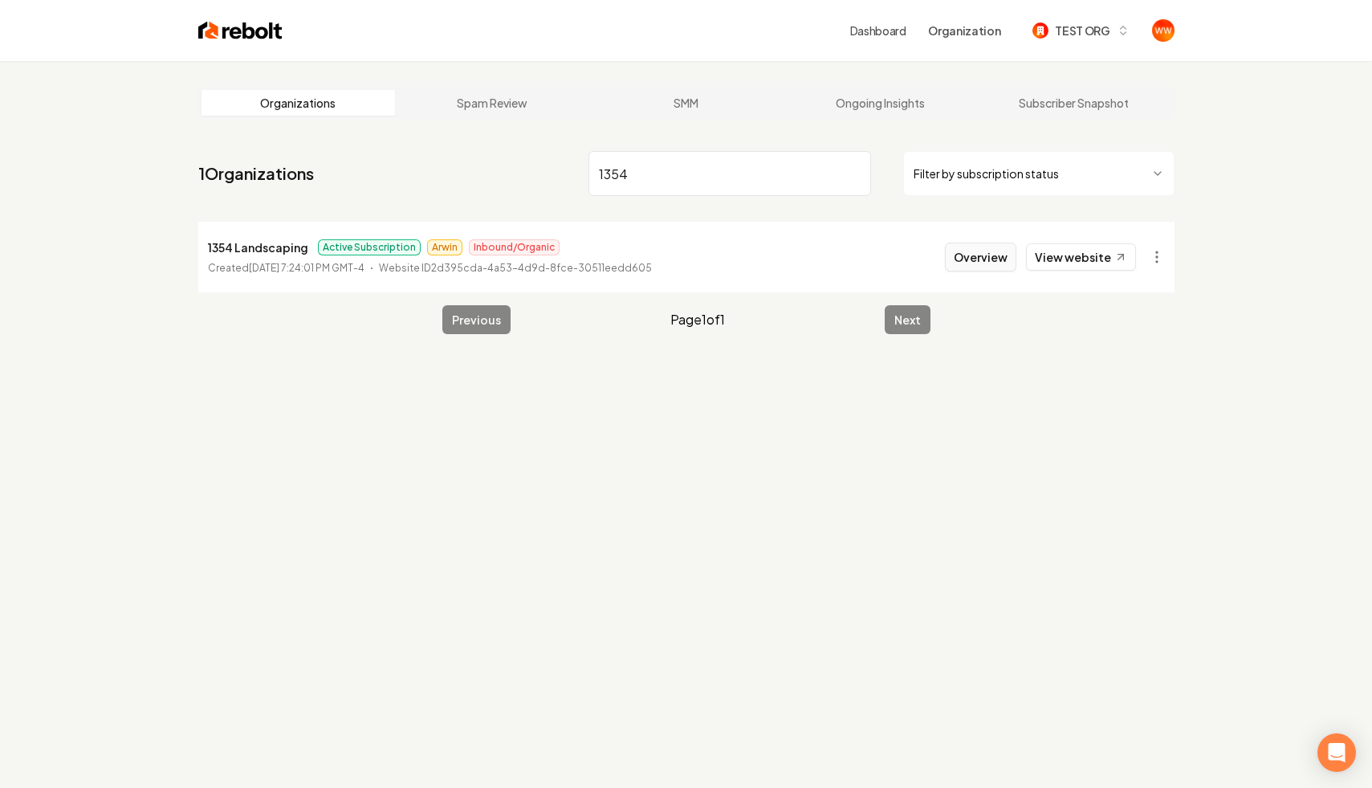
type input "1354"
click at [987, 251] on button "Overview" at bounding box center [980, 257] width 71 height 29
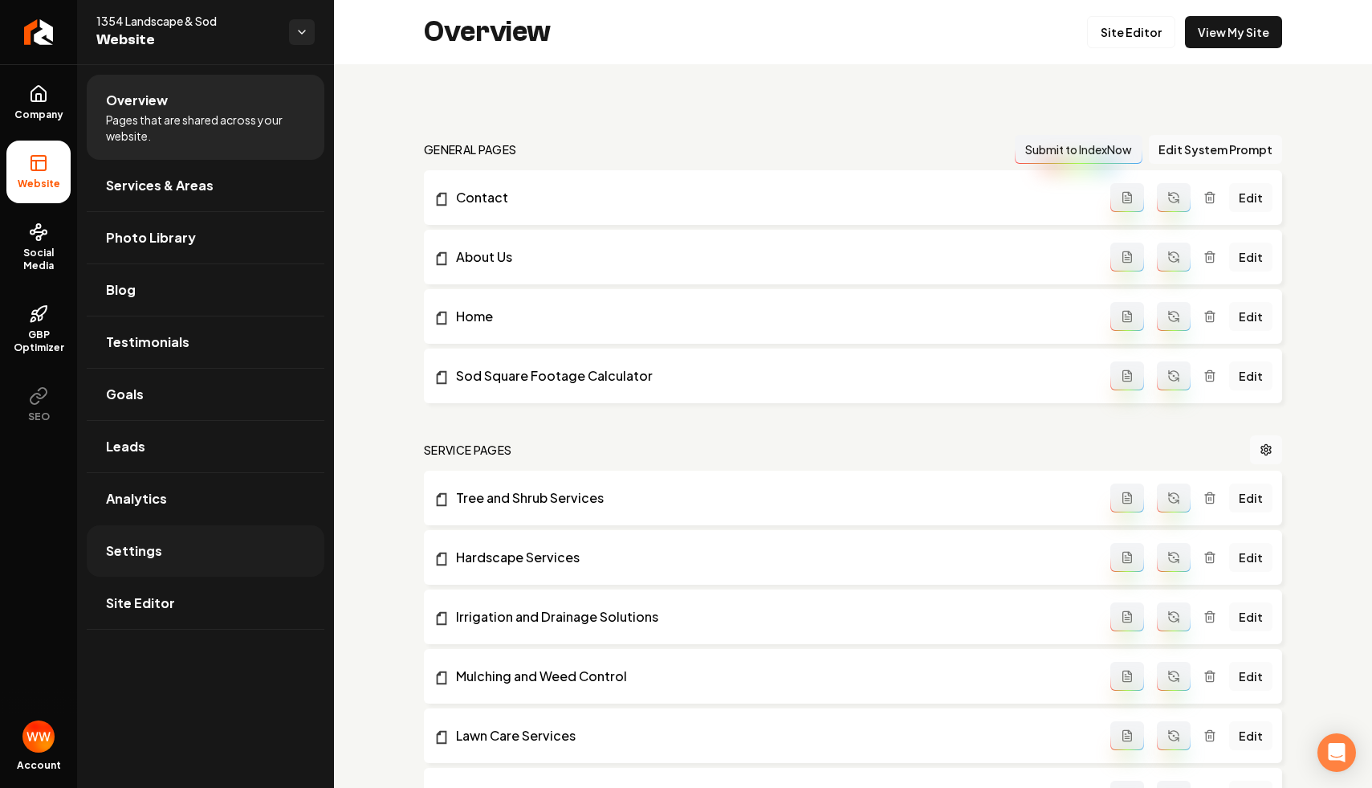
click at [204, 539] on link "Settings" at bounding box center [206, 550] width 238 height 51
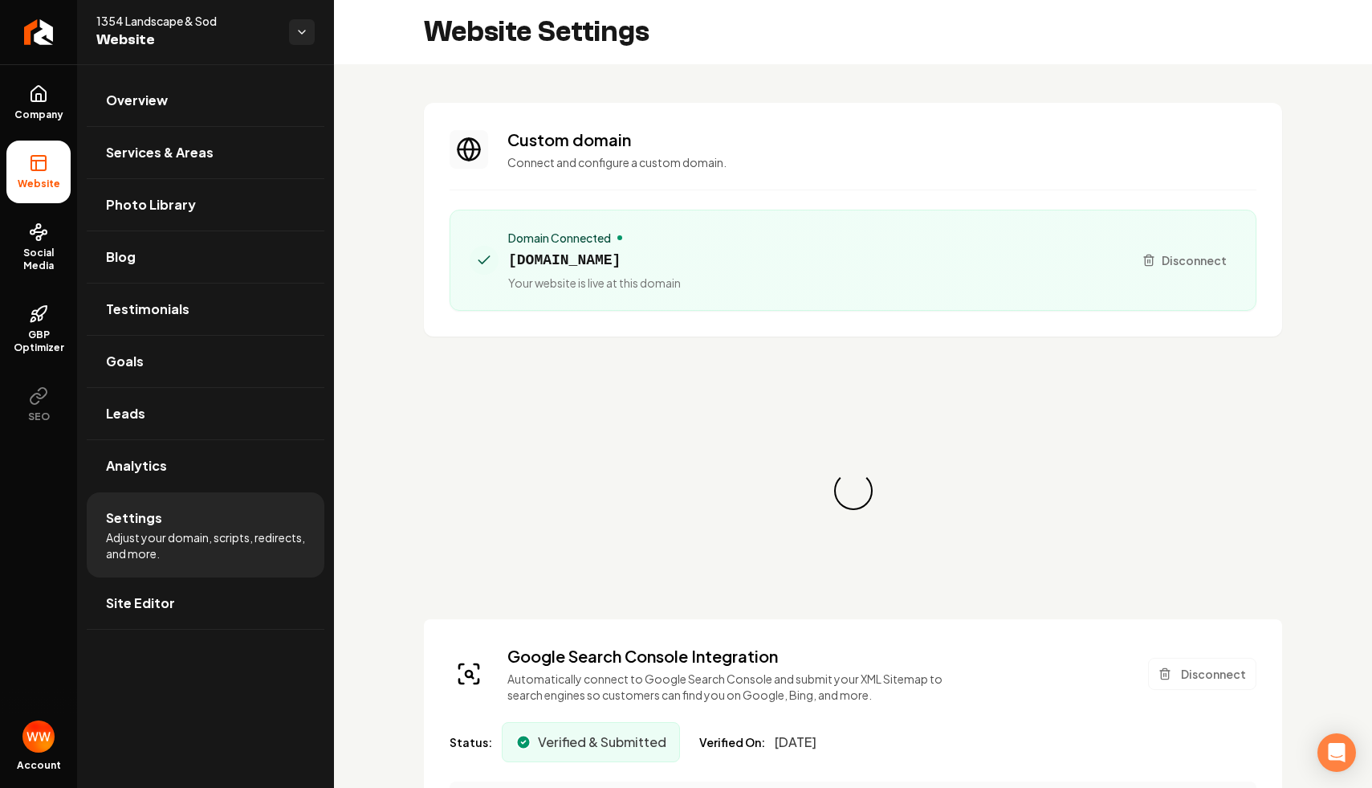
scroll to position [145, 0]
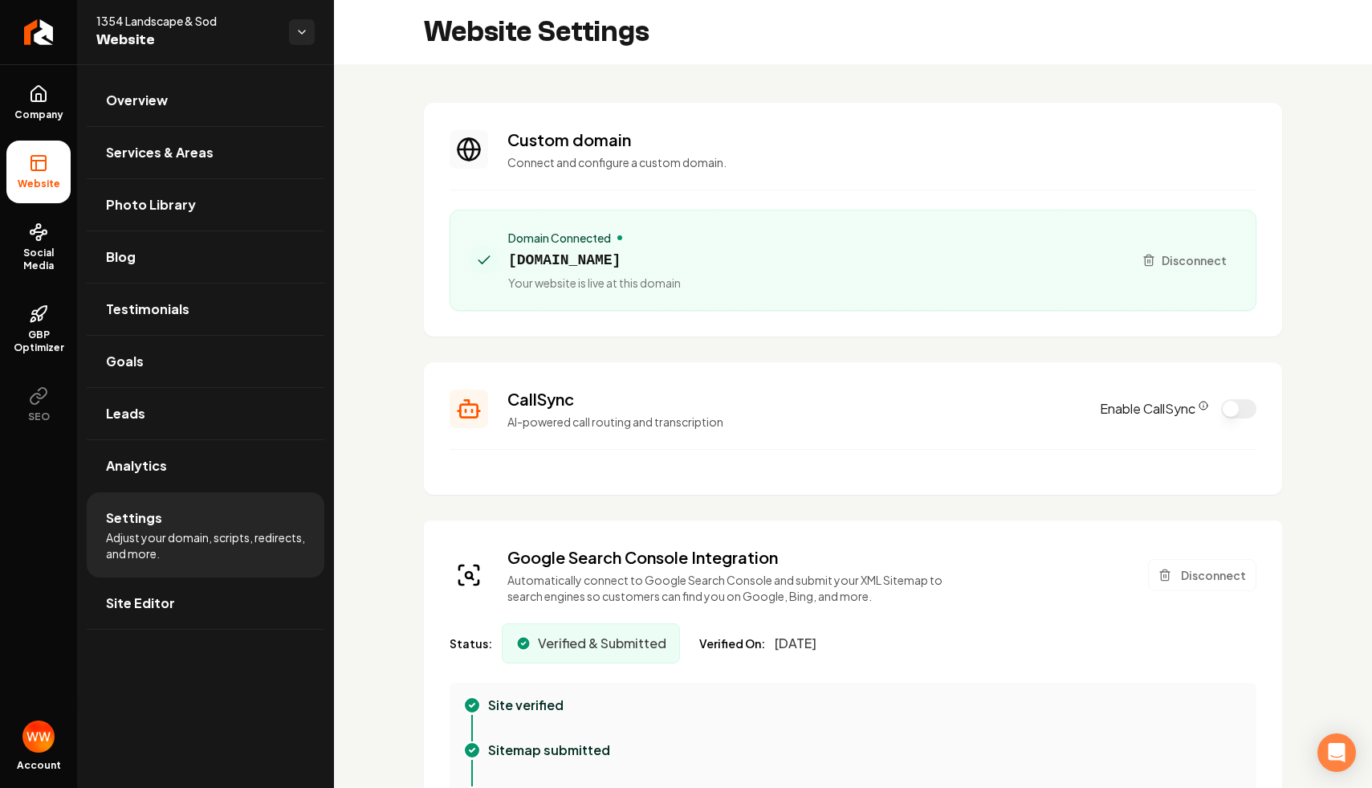
click at [1231, 406] on button "Enable CallSync" at bounding box center [1238, 408] width 35 height 19
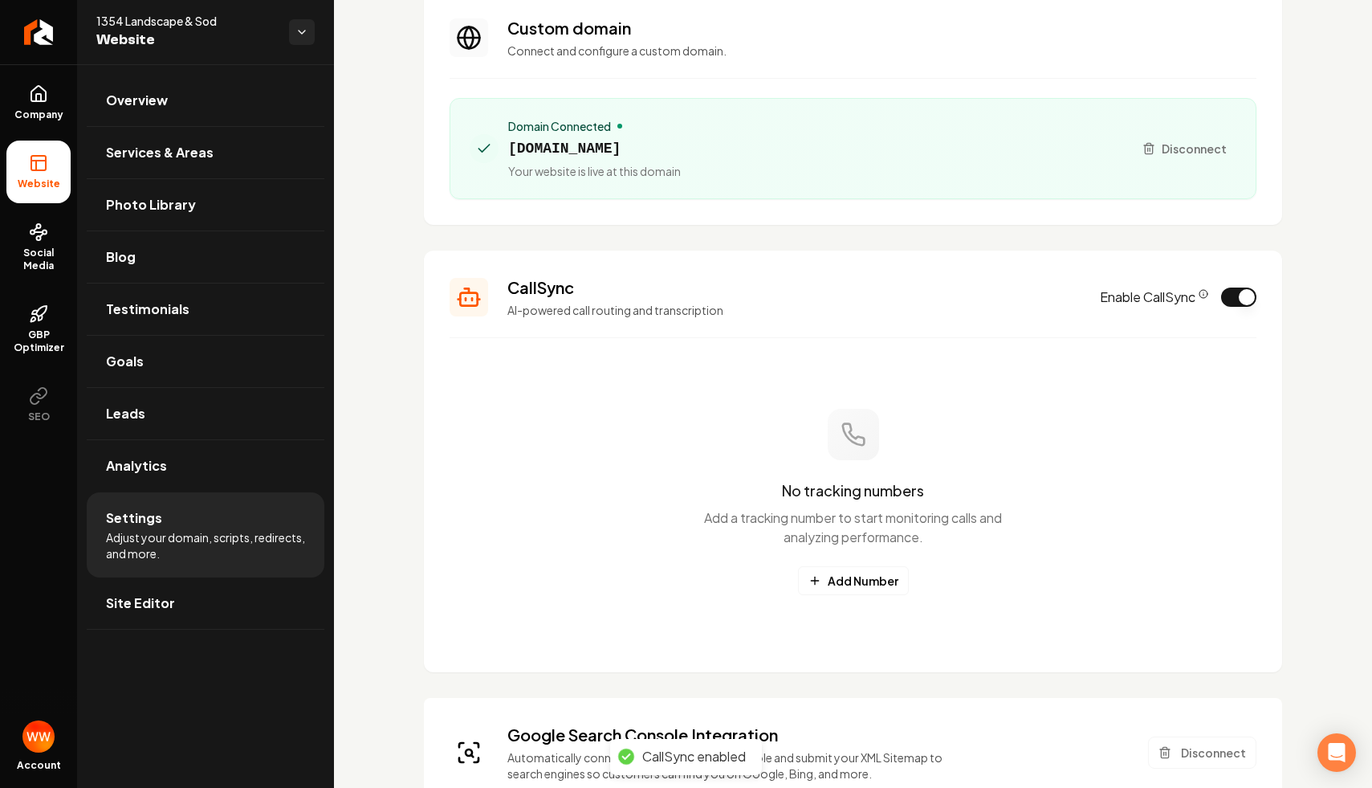
scroll to position [113, 0]
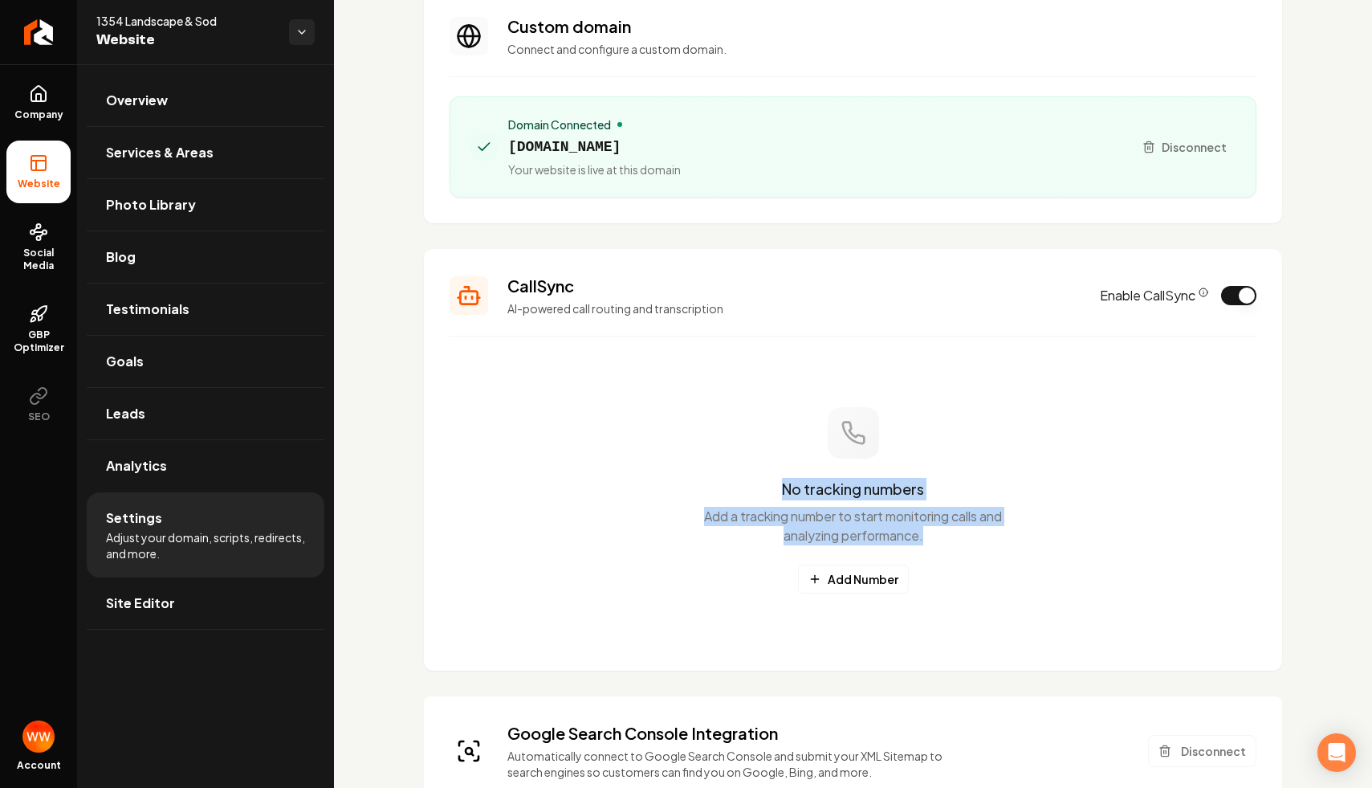
drag, startPoint x: 935, startPoint y: 531, endPoint x: 882, endPoint y: 403, distance: 138.3
click at [882, 403] on div "No tracking numbers Add a tracking number to start monitoring calls and analyzi…" at bounding box center [853, 500] width 807 height 289
click at [927, 469] on div "No tracking numbers Add a tracking number to start monitoring calls and analyzi…" at bounding box center [853, 500] width 807 height 289
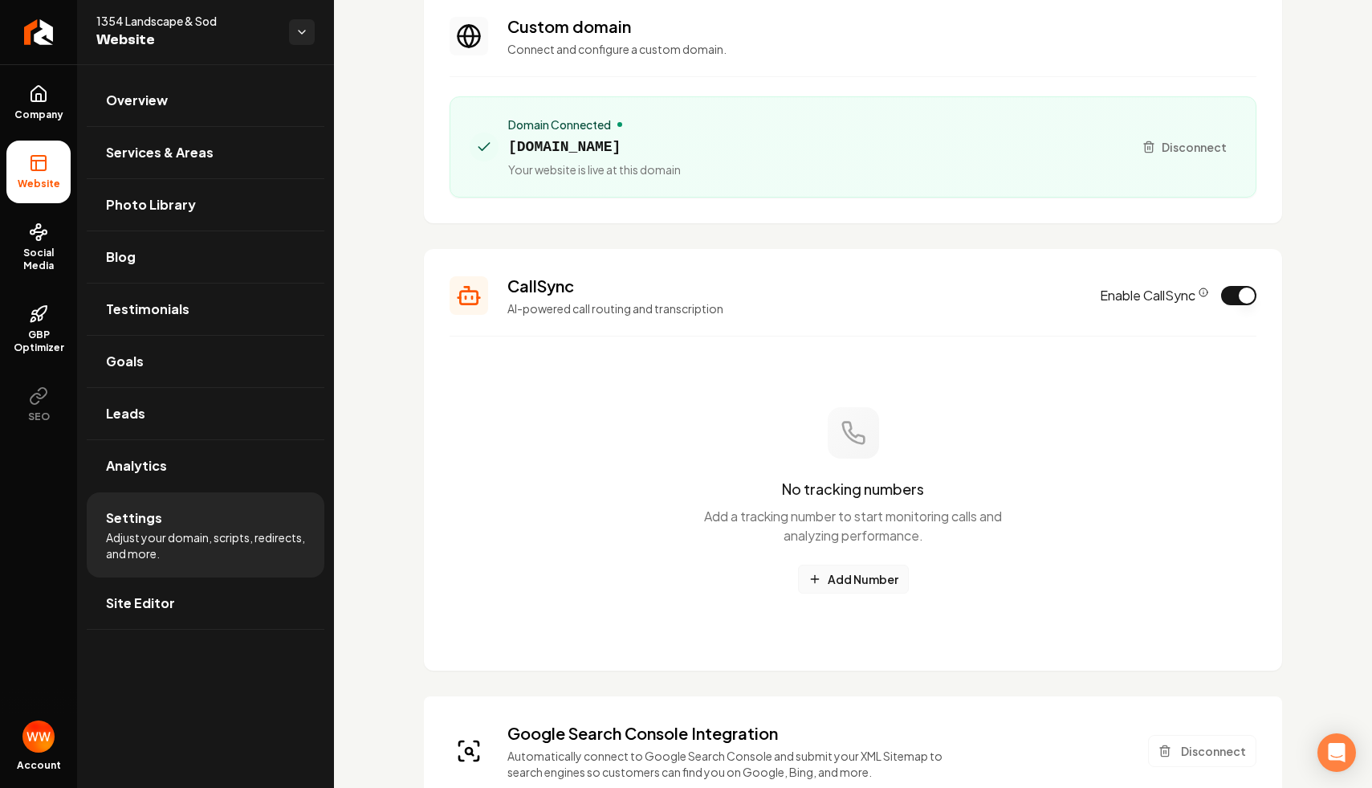
click at [873, 581] on button "Add Number" at bounding box center [853, 579] width 111 height 29
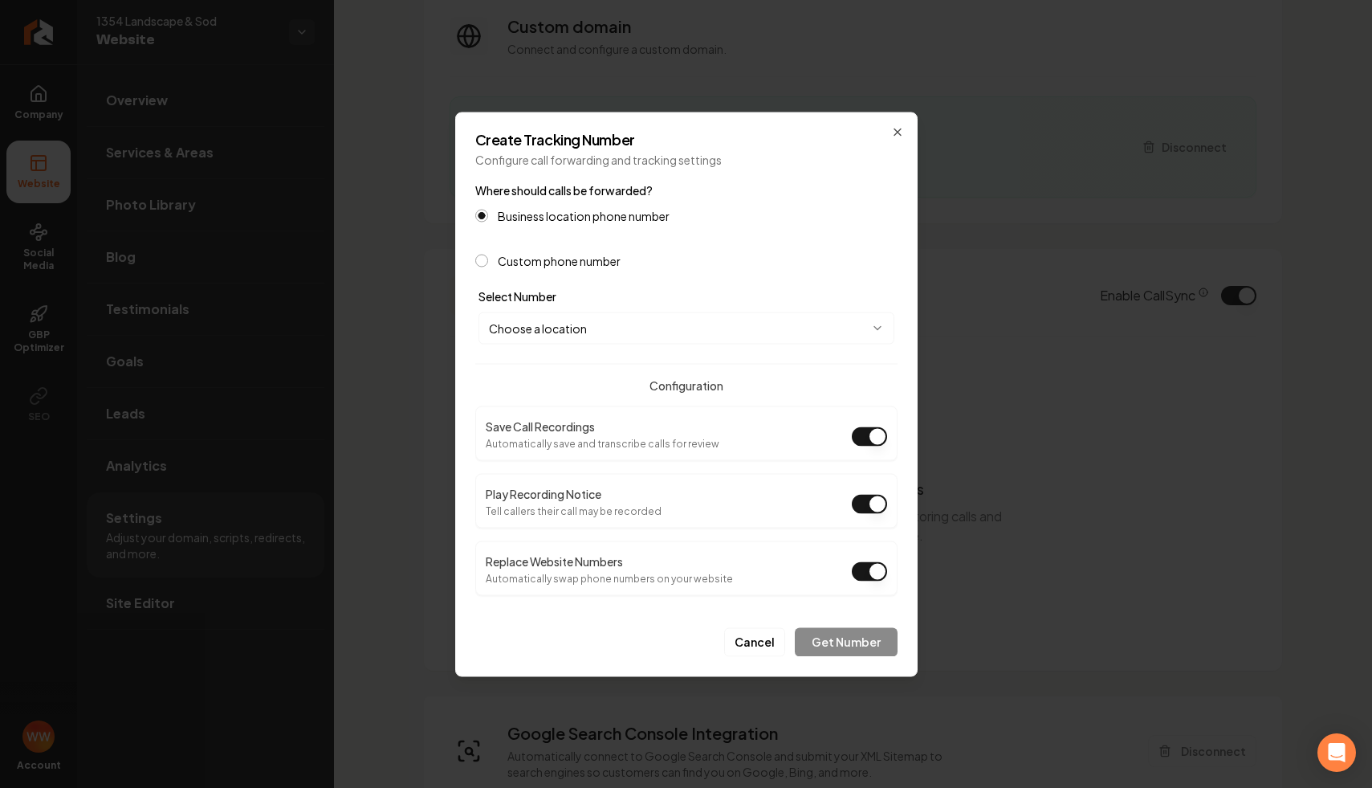
click at [657, 323] on button "Choose a location" at bounding box center [687, 328] width 416 height 32
click at [621, 343] on body "Company Website Social Media GBP Optimizer SEO Account 1354 Landscape & Sod Web…" at bounding box center [686, 394] width 1372 height 788
click at [621, 343] on div at bounding box center [686, 394] width 1372 height 788
click at [614, 344] on form "**********" at bounding box center [686, 418] width 422 height 476
click at [605, 325] on button "Choose a location" at bounding box center [687, 328] width 416 height 32
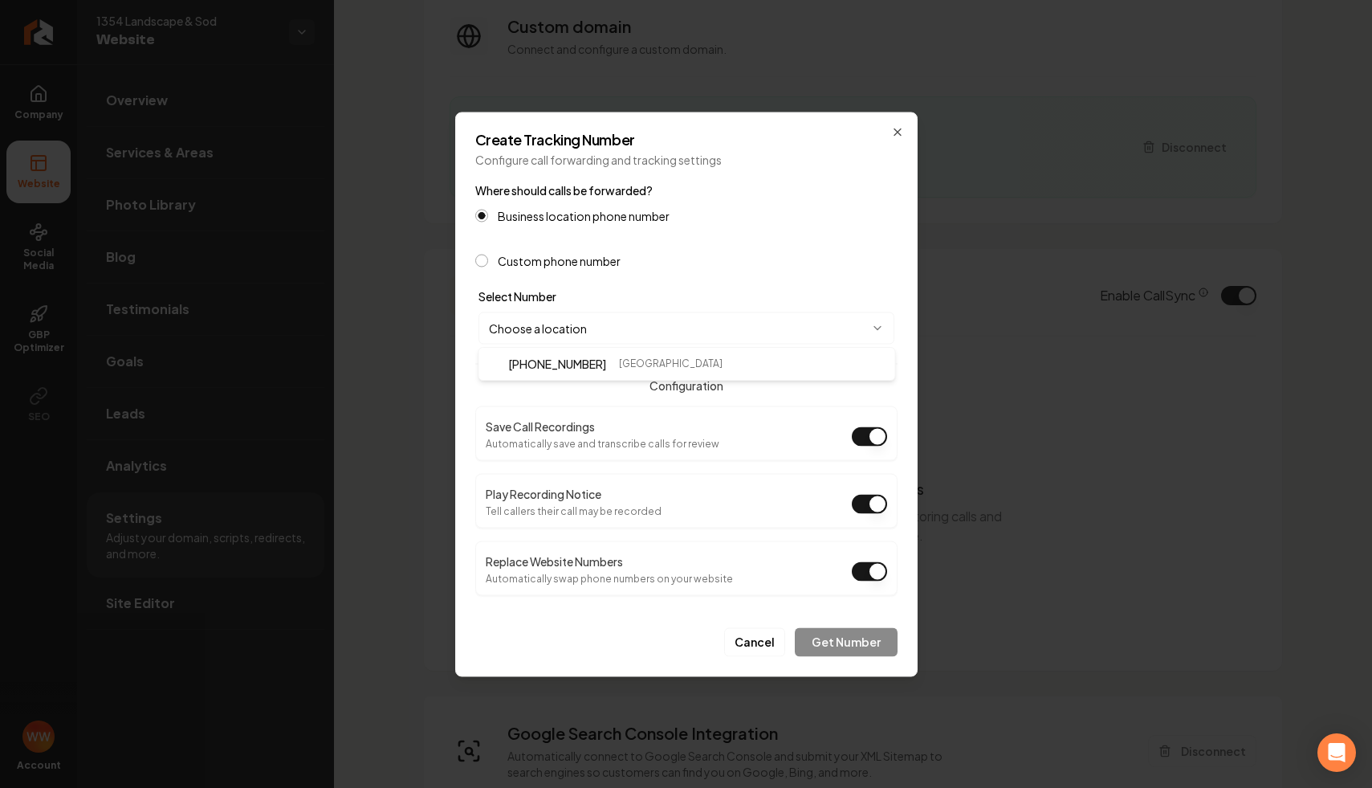
select select "**********"
click at [874, 389] on h4 "Configuration" at bounding box center [686, 385] width 422 height 16
click at [863, 510] on button "Play Recording Notice" at bounding box center [869, 503] width 35 height 19
click at [844, 649] on button "Get Number" at bounding box center [846, 641] width 103 height 29
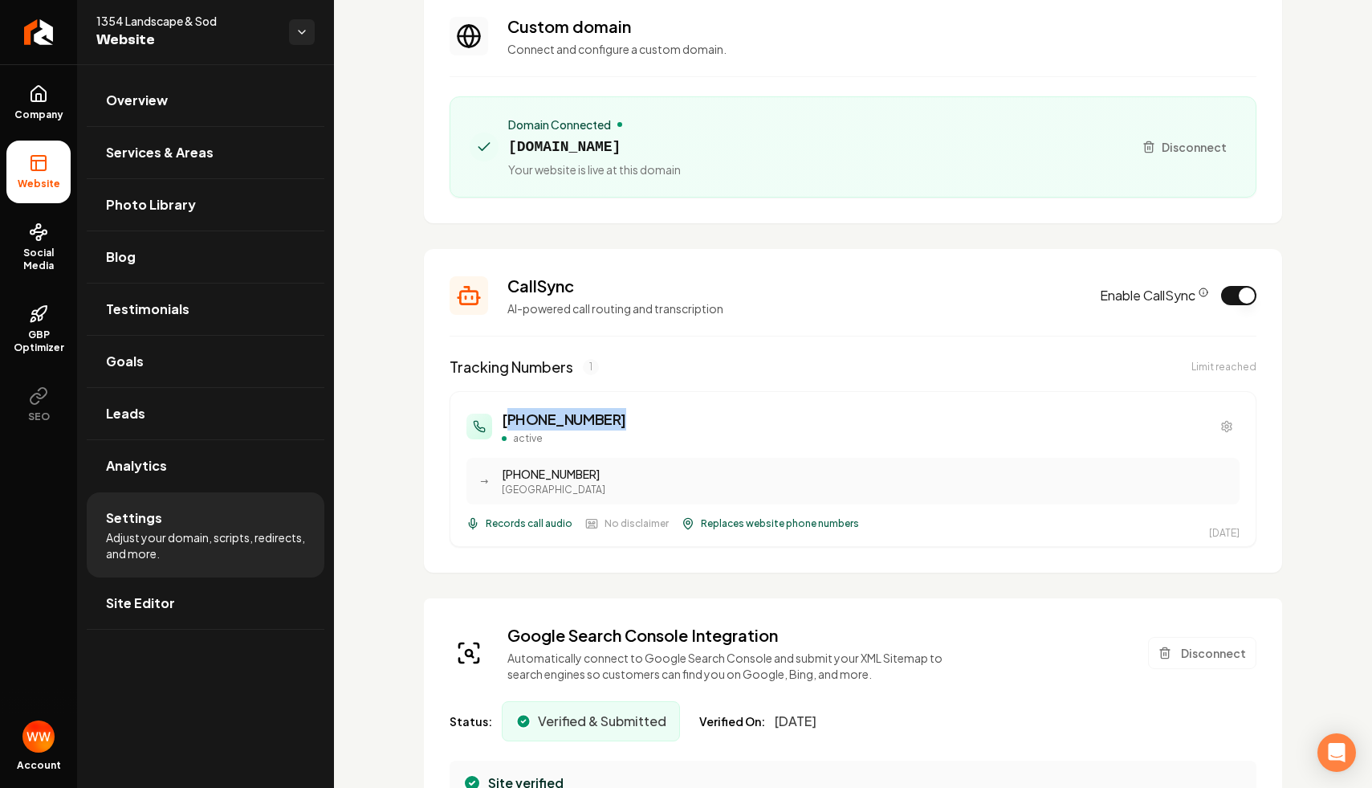
drag, startPoint x: 612, startPoint y: 420, endPoint x: 505, endPoint y: 427, distance: 107.1
click at [505, 427] on div "(470) 720-5371 active" at bounding box center [853, 426] width 773 height 37
click at [555, 422] on h3 "(470) 720-5371" at bounding box center [564, 419] width 124 height 22
drag, startPoint x: 595, startPoint y: 481, endPoint x: 520, endPoint y: 481, distance: 75.5
click at [520, 481] on div "(470) 553-0011" at bounding box center [866, 474] width 728 height 16
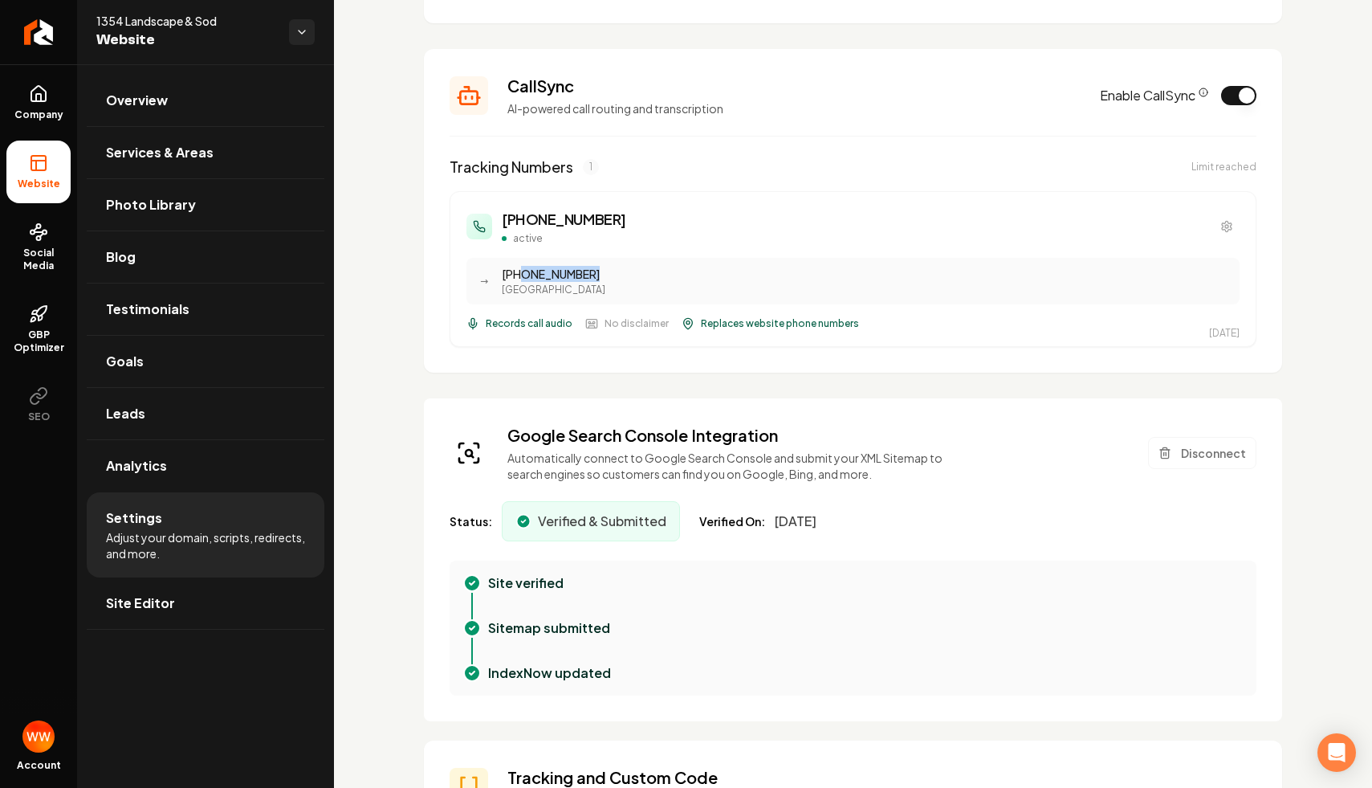
scroll to position [288, 0]
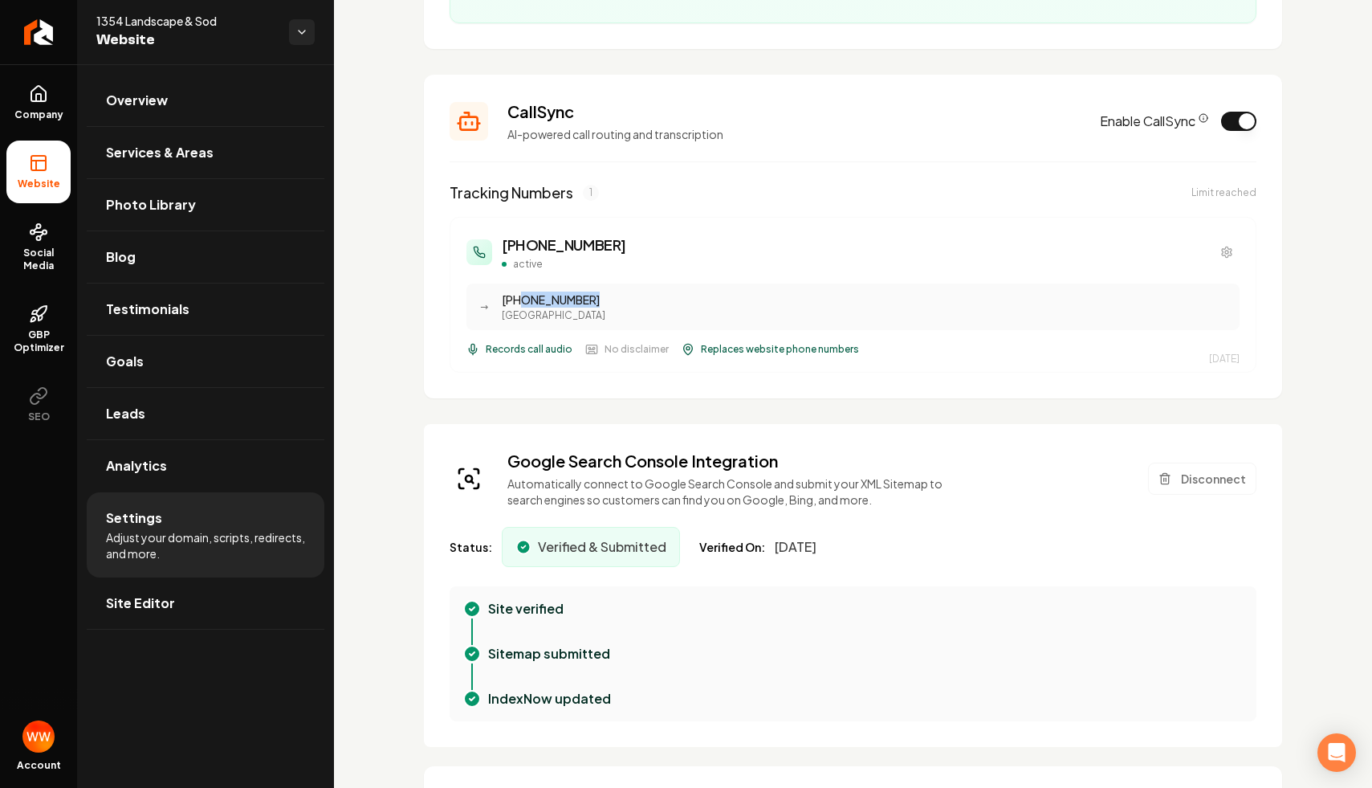
click at [425, 256] on section "CallSync AI-powered call routing and transcription Enable CallSync Tracking Num…" at bounding box center [853, 237] width 859 height 324
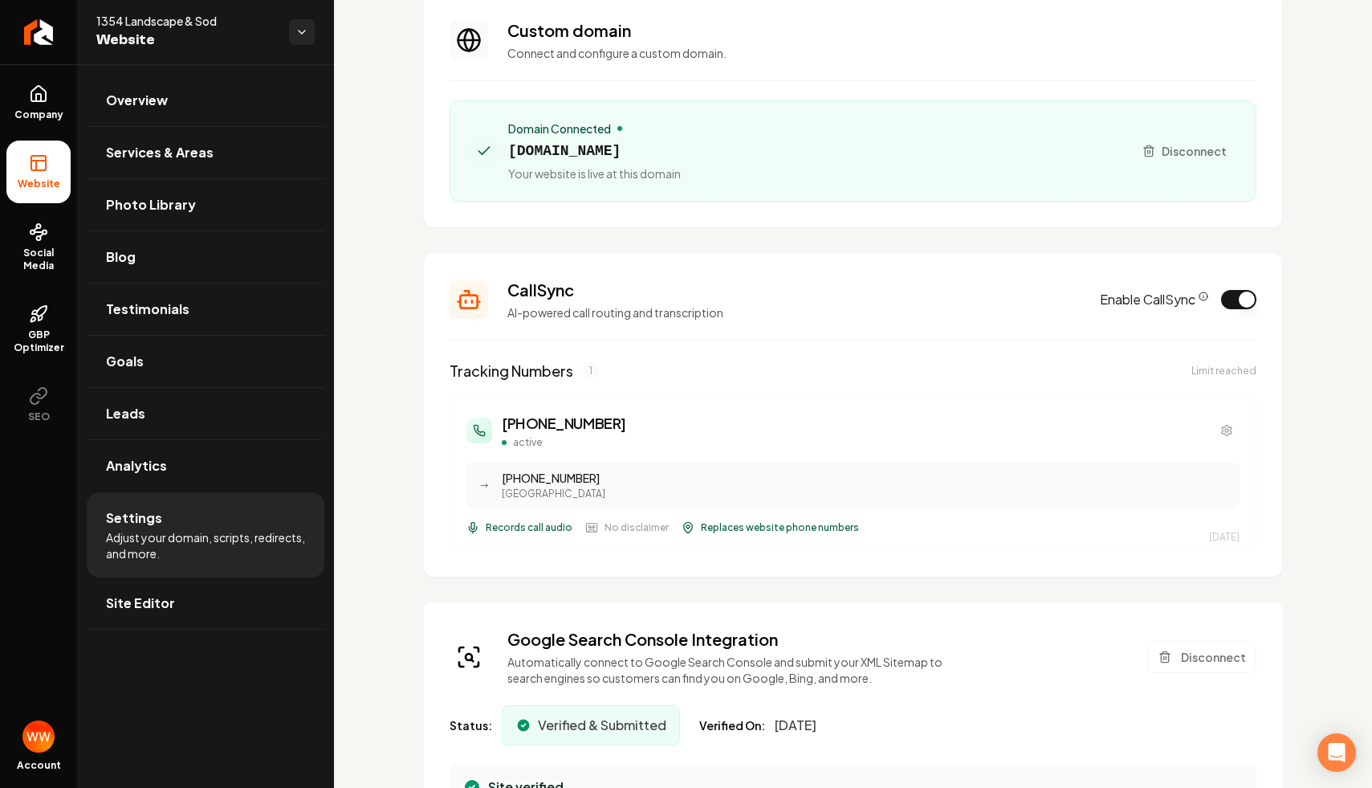
scroll to position [106, 0]
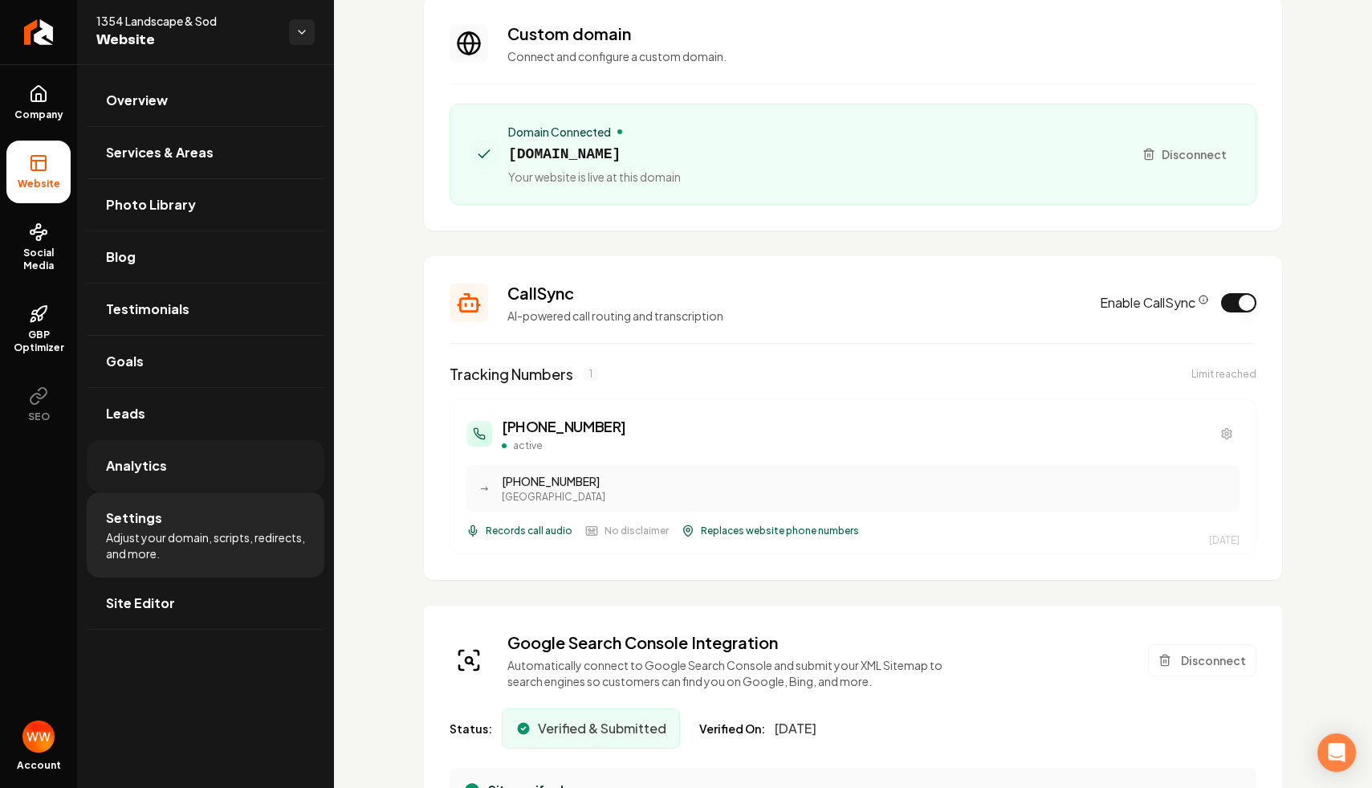
click at [159, 468] on span "Analytics" at bounding box center [136, 465] width 61 height 19
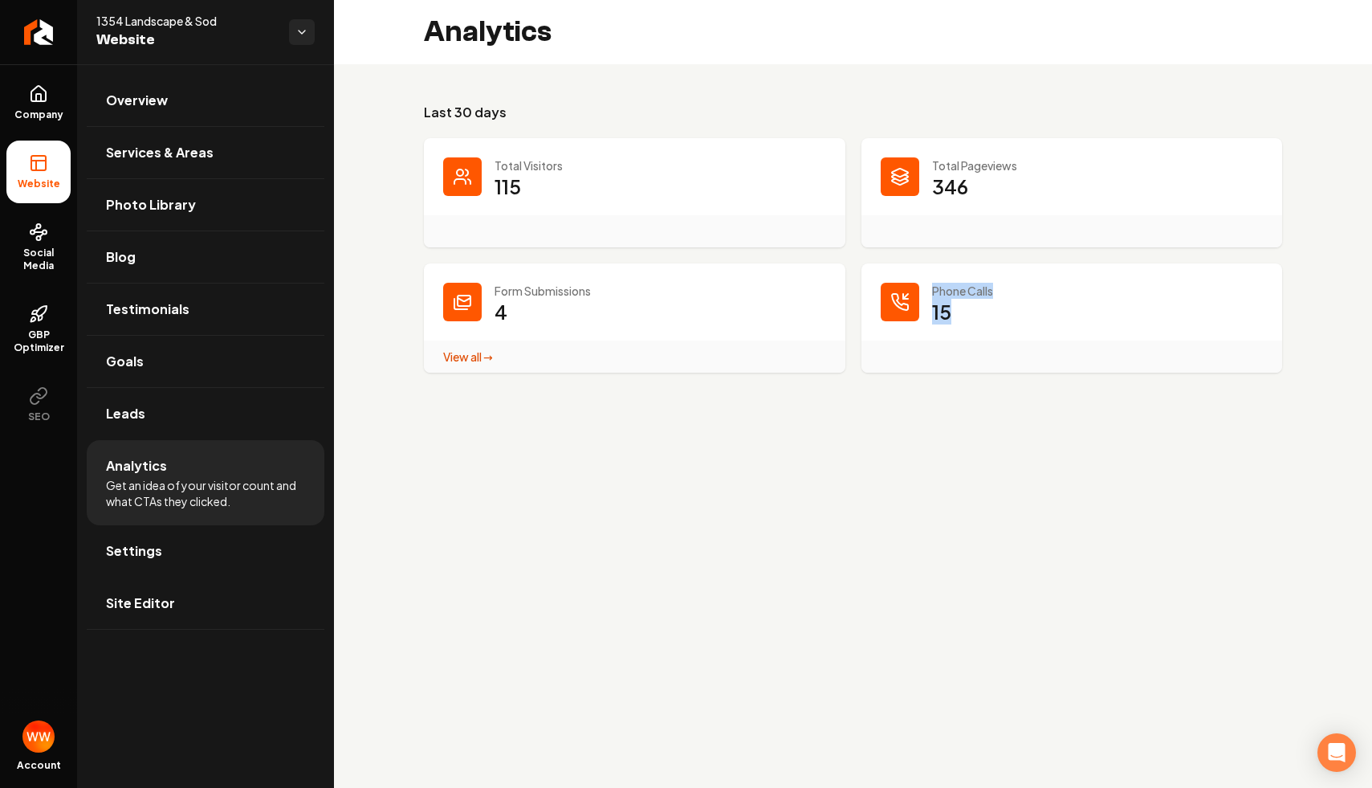
drag, startPoint x: 964, startPoint y: 311, endPoint x: 924, endPoint y: 274, distance: 54.6
click at [924, 274] on div "Phone Calls 15" at bounding box center [1073, 317] width 422 height 109
click at [947, 283] on p "Phone Calls" at bounding box center [1098, 291] width 332 height 16
click at [753, 474] on main "Analytics Last 30 days Total Visitors 115 Total Pageviews 346 Form Submissions …" at bounding box center [853, 394] width 1038 height 788
